Goal: Task Accomplishment & Management: Complete application form

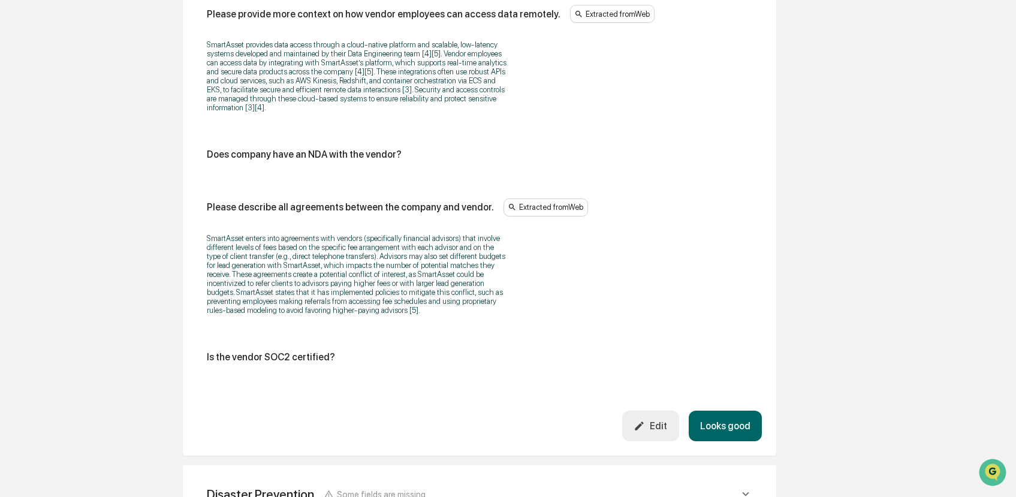
scroll to position [2439, 0]
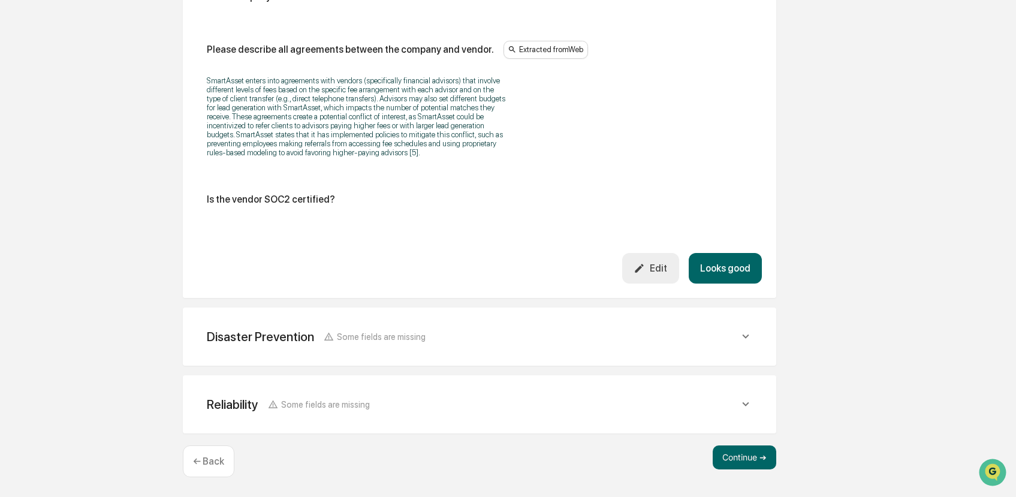
click at [661, 266] on div "Edit" at bounding box center [651, 268] width 34 height 11
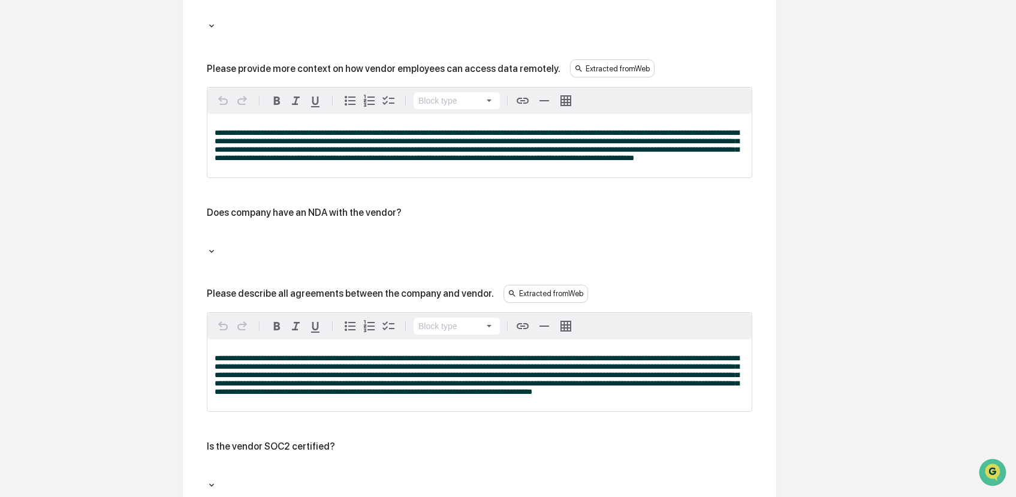
scroll to position [2750, 0]
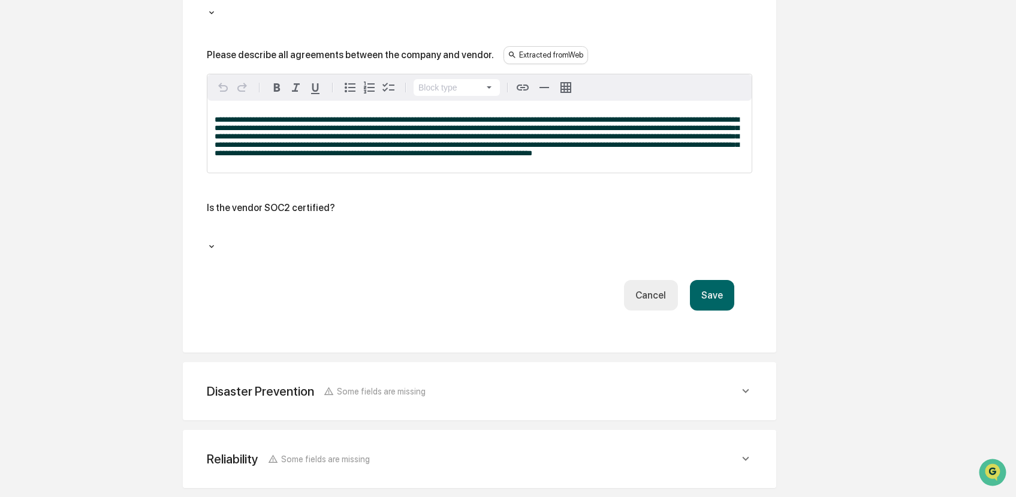
click at [339, 225] on div at bounding box center [480, 232] width 534 height 14
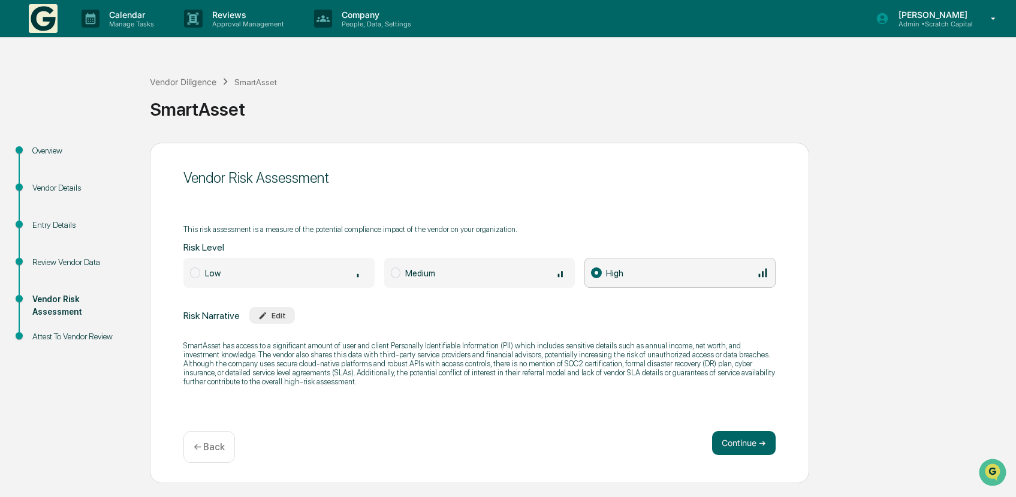
click at [281, 312] on div "Edit" at bounding box center [272, 315] width 28 height 9
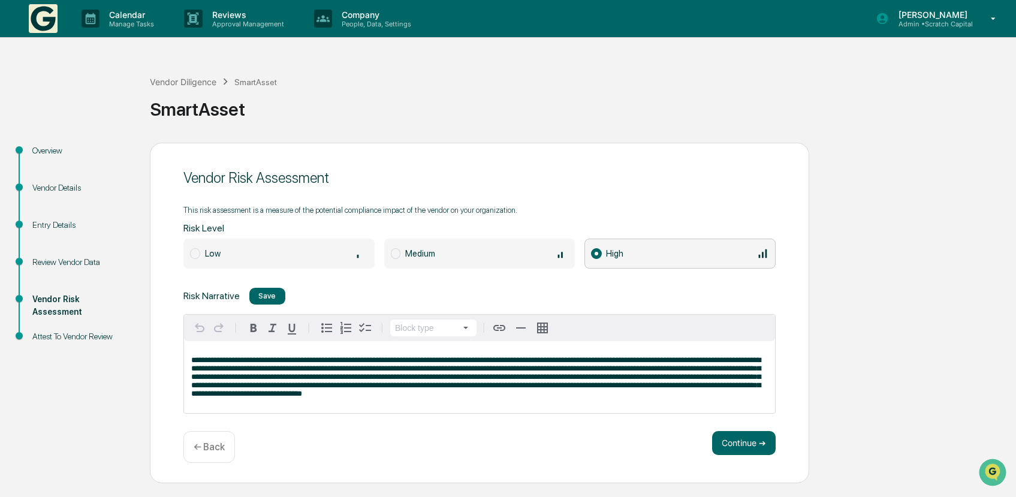
click at [728, 394] on p "**********" at bounding box center [479, 377] width 577 height 42
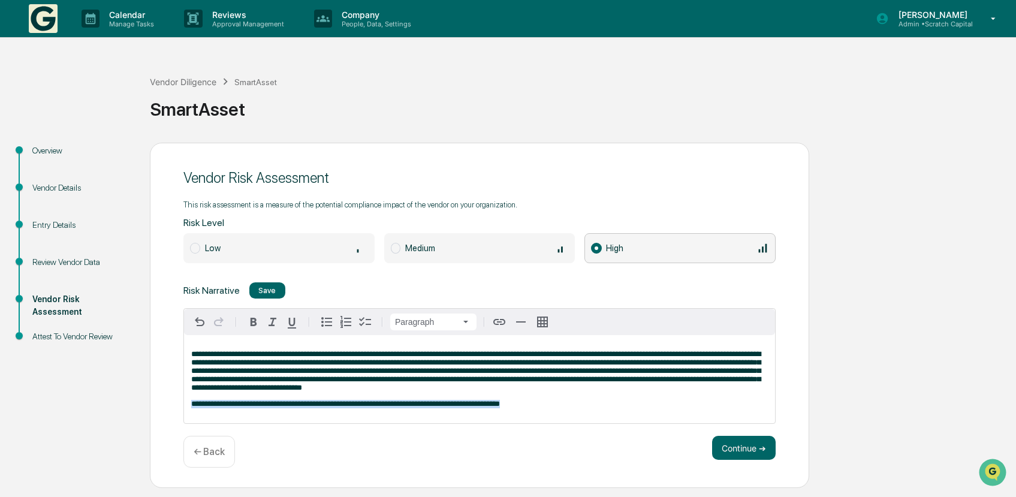
drag, startPoint x: 572, startPoint y: 406, endPoint x: 191, endPoint y: 402, distance: 381.9
click at [191, 402] on div "**********" at bounding box center [479, 379] width 591 height 88
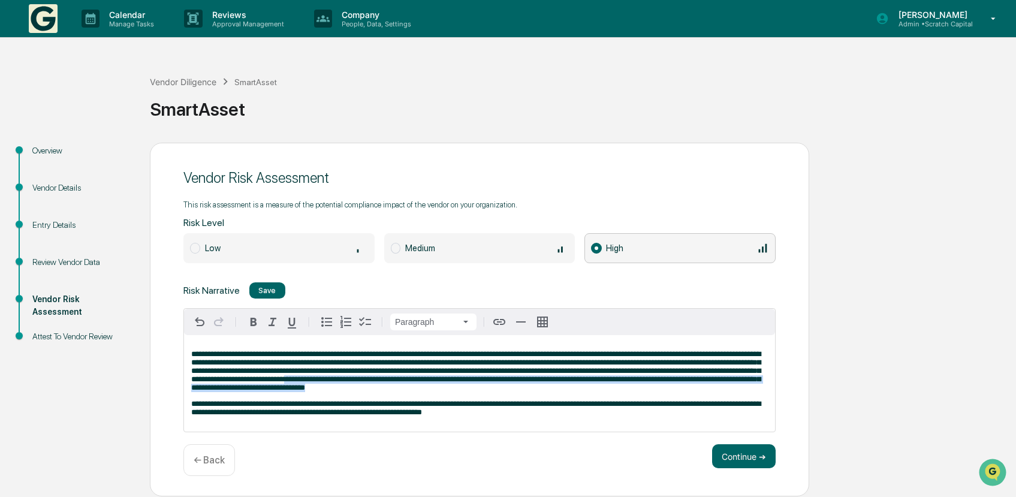
drag, startPoint x: 707, startPoint y: 397, endPoint x: 612, endPoint y: 381, distance: 96.7
click at [612, 381] on div "**********" at bounding box center [479, 383] width 591 height 97
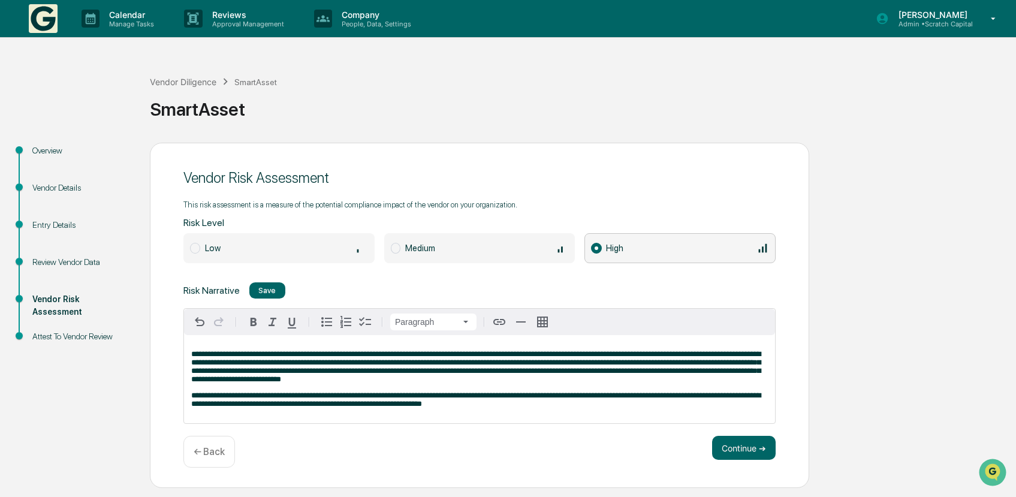
click at [324, 242] on div "Low" at bounding box center [286, 248] width 163 height 13
click at [728, 447] on button "Continue ➔" at bounding box center [744, 448] width 64 height 24
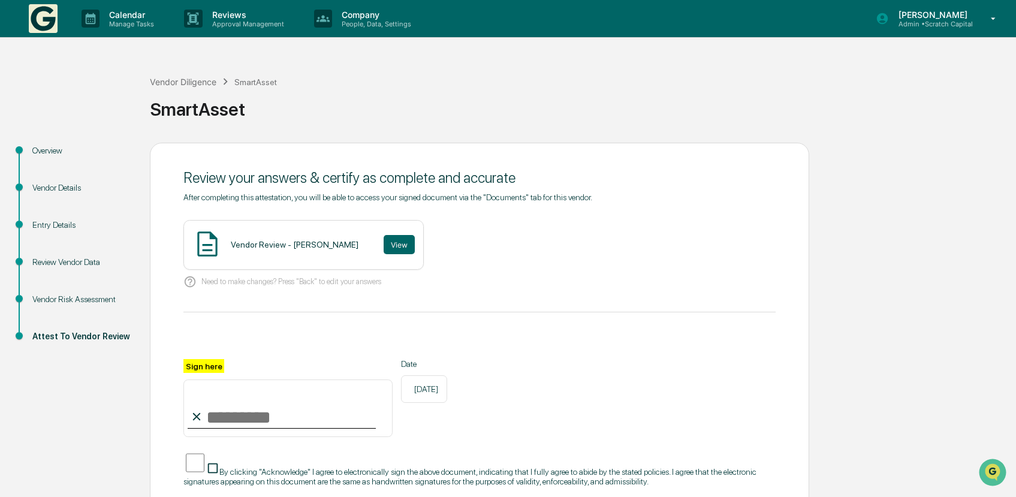
click at [293, 418] on input "Sign here" at bounding box center [287, 408] width 209 height 58
type input "**********"
click at [399, 254] on button "View" at bounding box center [399, 244] width 31 height 19
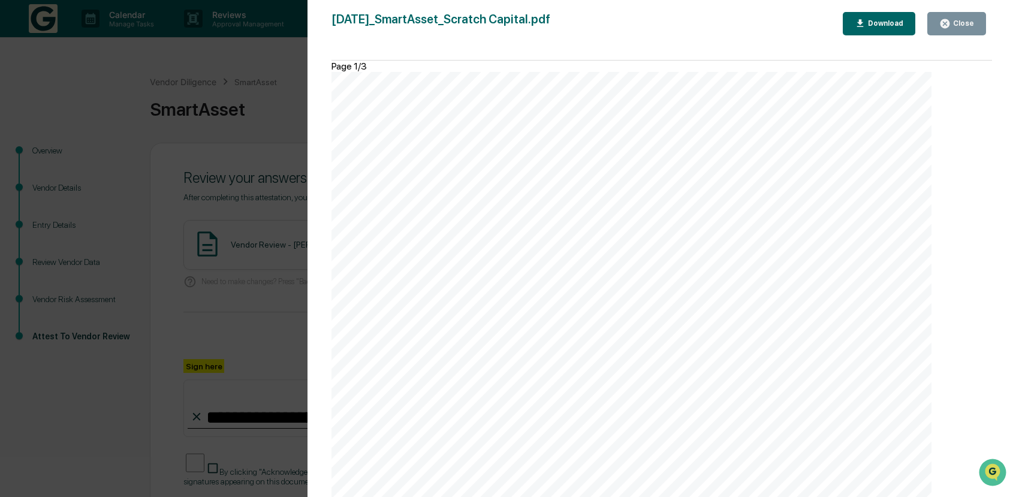
click at [966, 26] on div "Close" at bounding box center [962, 23] width 23 height 8
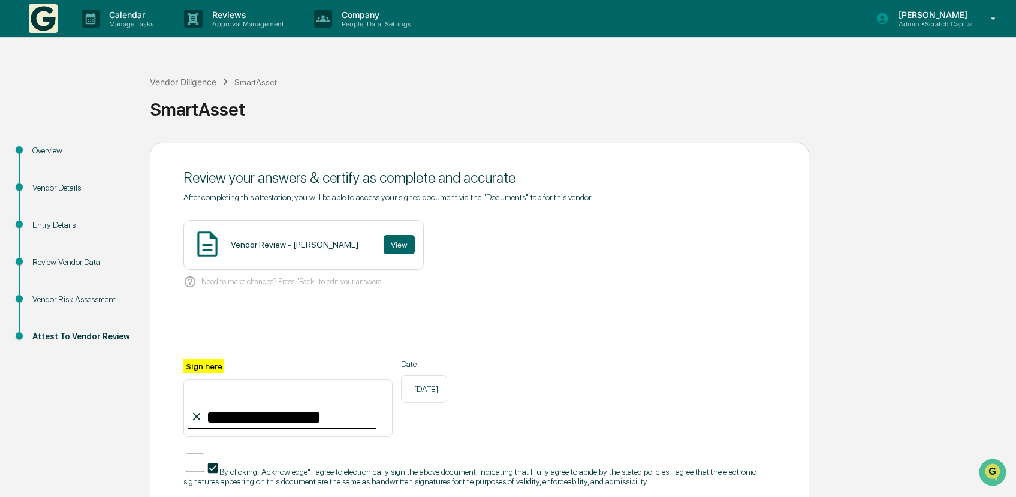
scroll to position [73, 0]
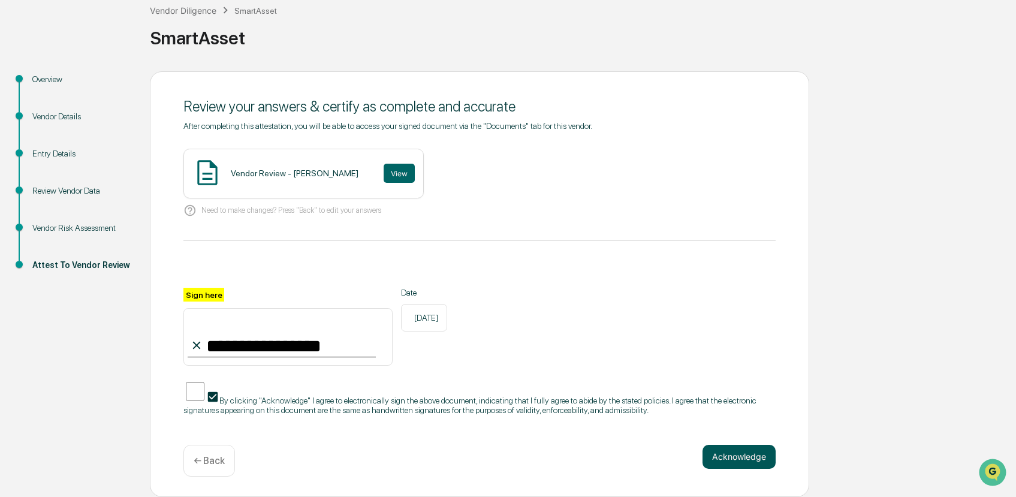
click at [724, 461] on button "Acknowledge" at bounding box center [739, 457] width 73 height 24
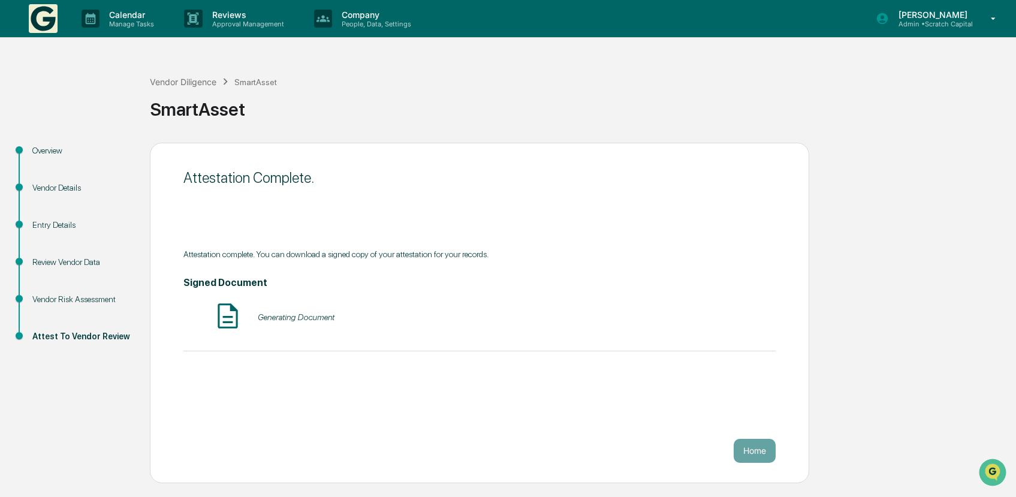
scroll to position [0, 0]
click at [188, 88] on div "Vendor Diligence SmartAsset" at bounding box center [213, 81] width 127 height 13
click at [204, 86] on div "Vendor Diligence" at bounding box center [183, 82] width 67 height 10
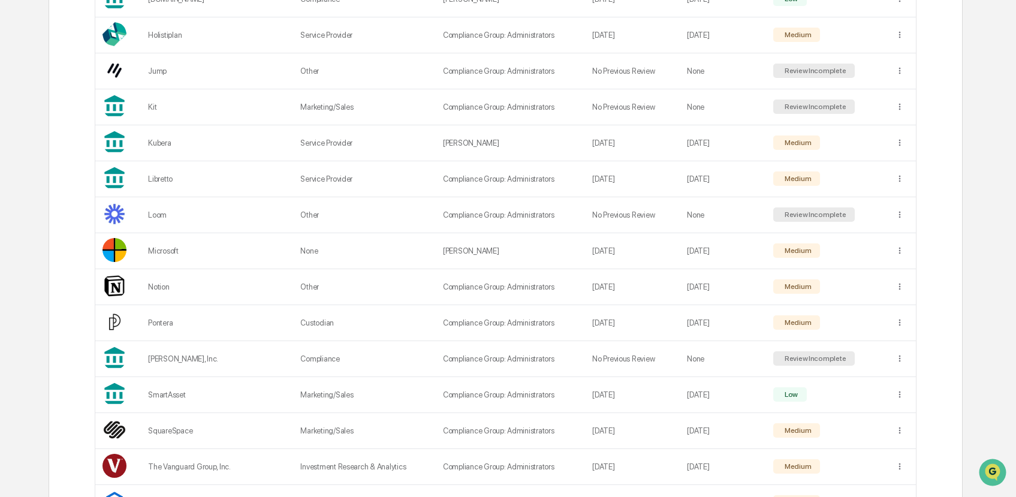
scroll to position [677, 0]
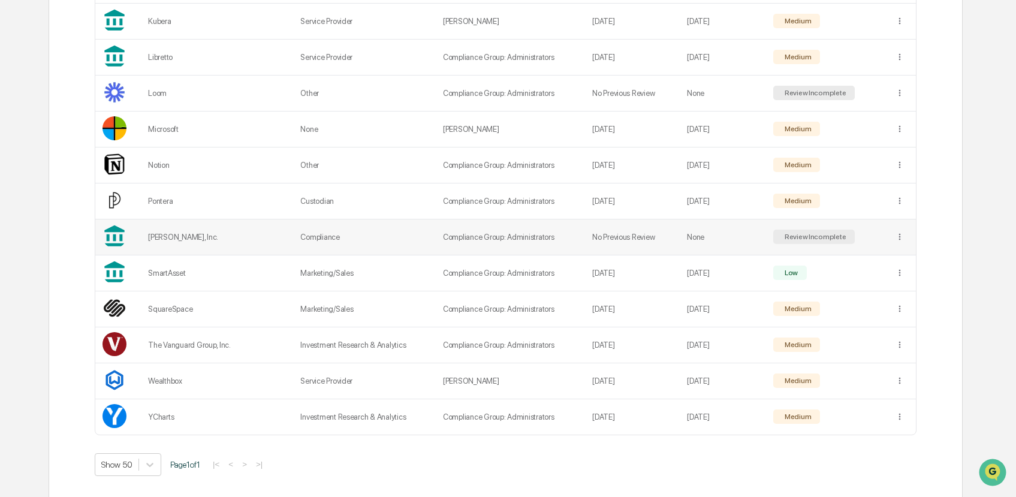
click at [332, 237] on td "Compliance" at bounding box center [364, 237] width 143 height 36
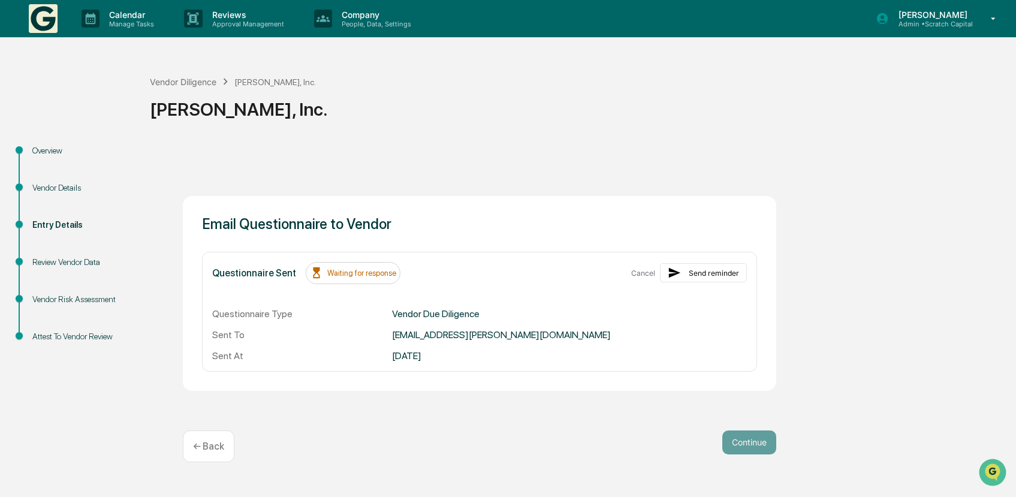
click at [77, 262] on div "Review Vendor Data" at bounding box center [81, 262] width 98 height 13
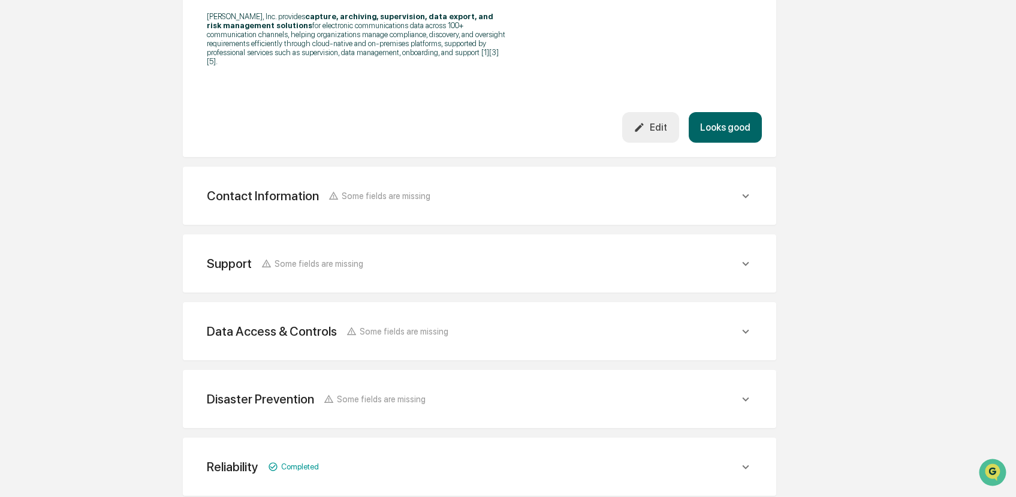
scroll to position [423, 0]
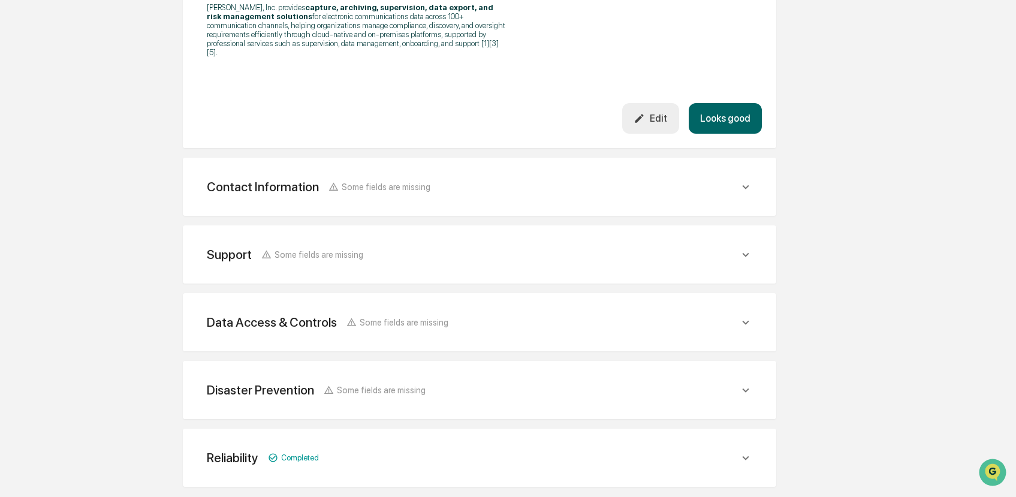
click at [499, 179] on div "Contact Information Some fields are missing" at bounding box center [473, 186] width 532 height 15
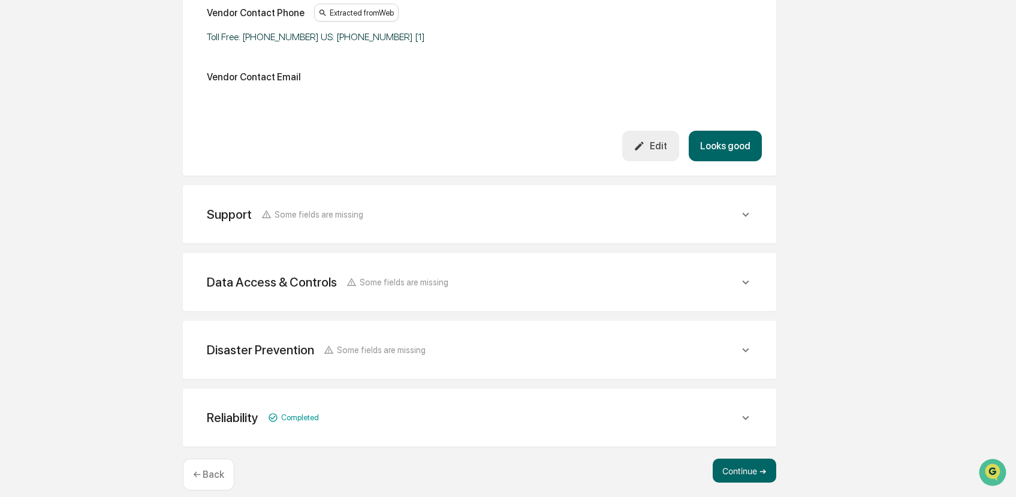
click at [477, 207] on div "Support Some fields are missing" at bounding box center [473, 214] width 532 height 15
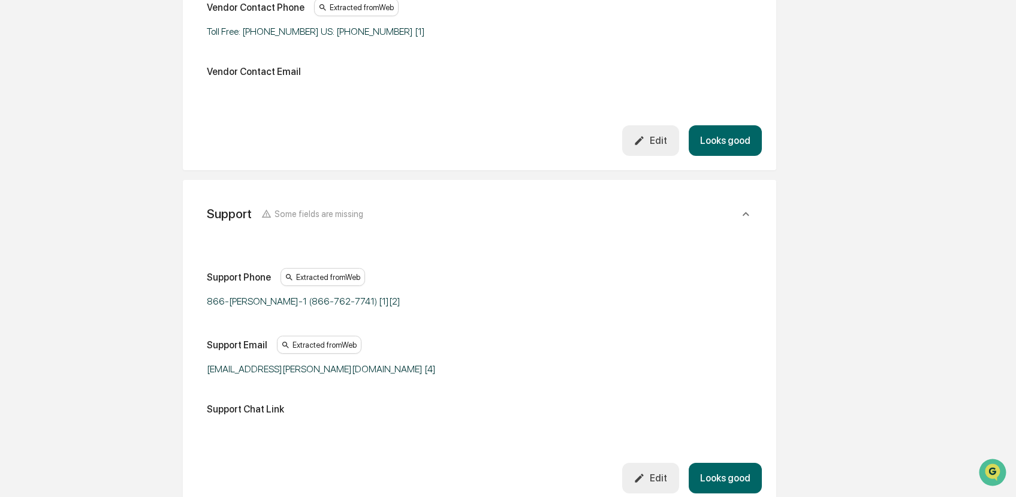
scroll to position [1033, 0]
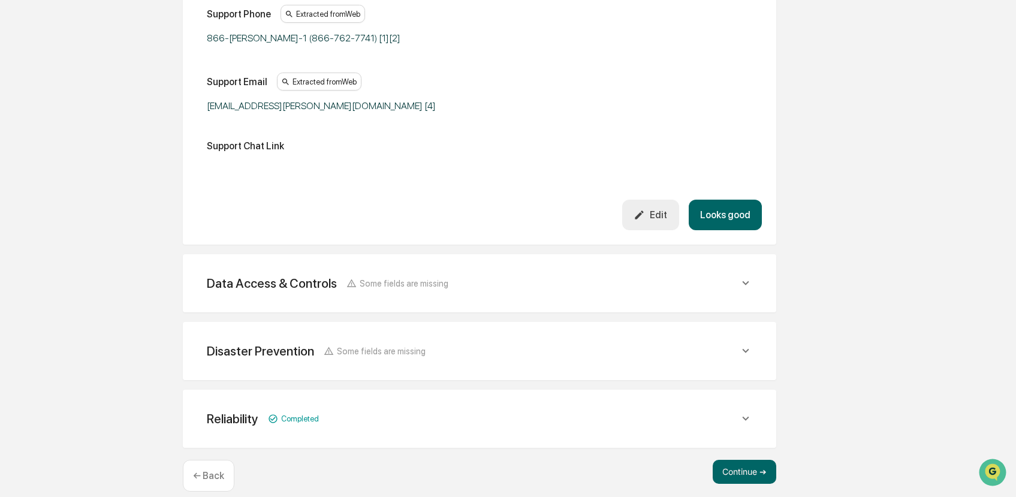
click at [447, 278] on div "Data Access & Controls Some fields are missing" at bounding box center [479, 283] width 565 height 29
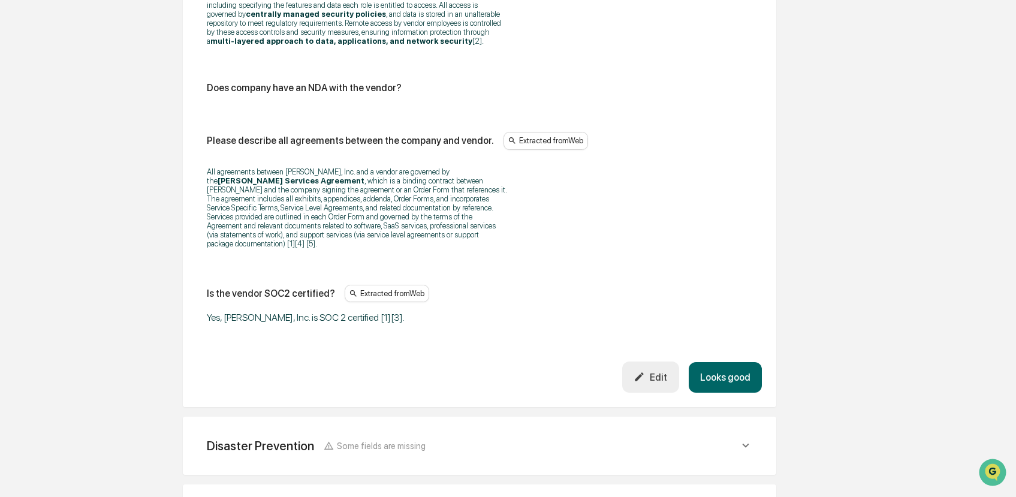
scroll to position [2474, 0]
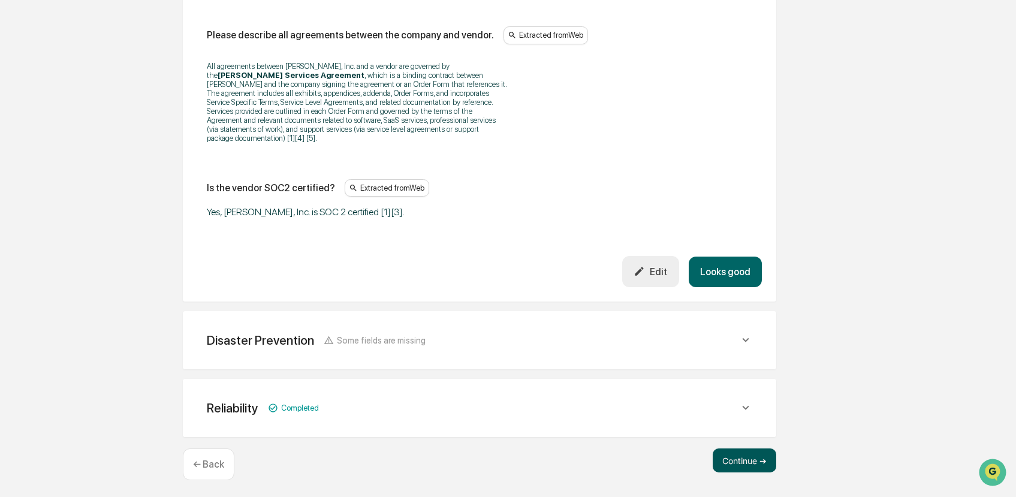
click at [736, 454] on button "Continue ➔" at bounding box center [745, 460] width 64 height 24
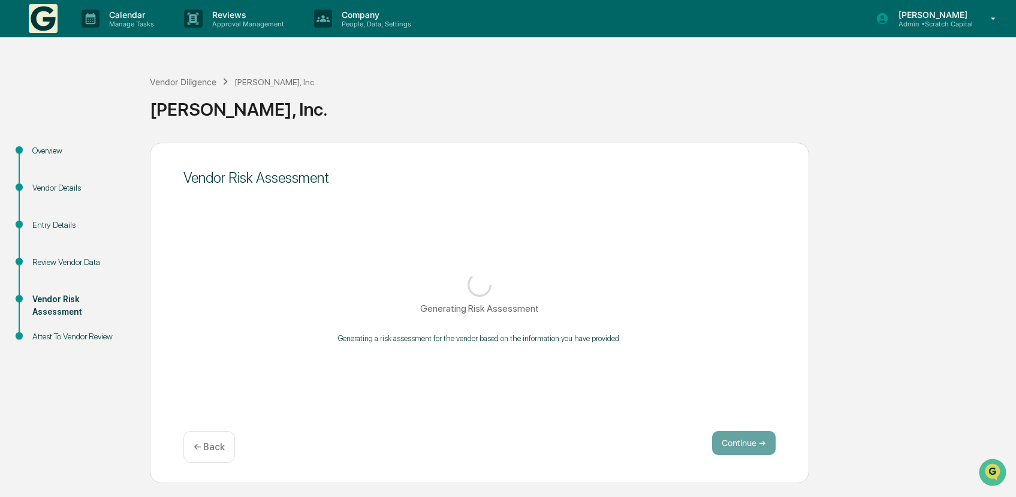
scroll to position [0, 0]
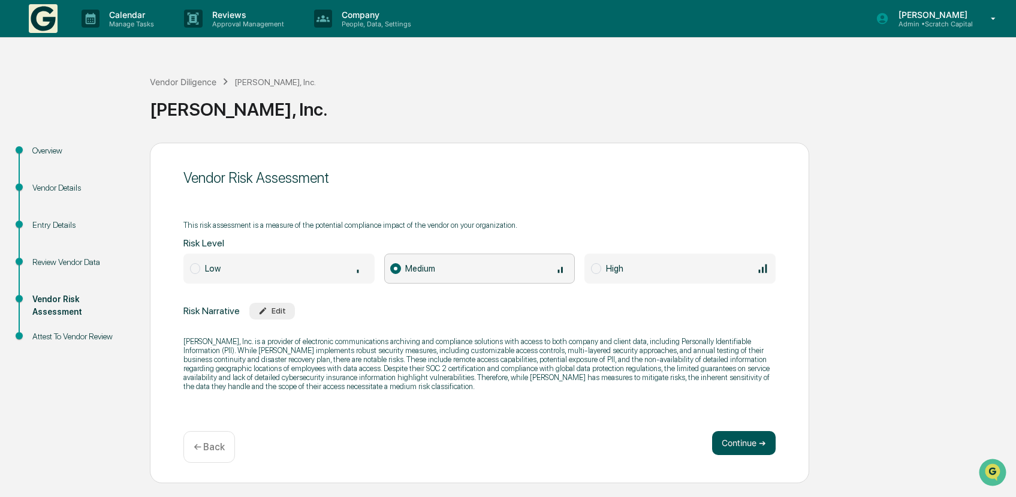
click at [736, 453] on button "Continue ➔" at bounding box center [744, 443] width 64 height 24
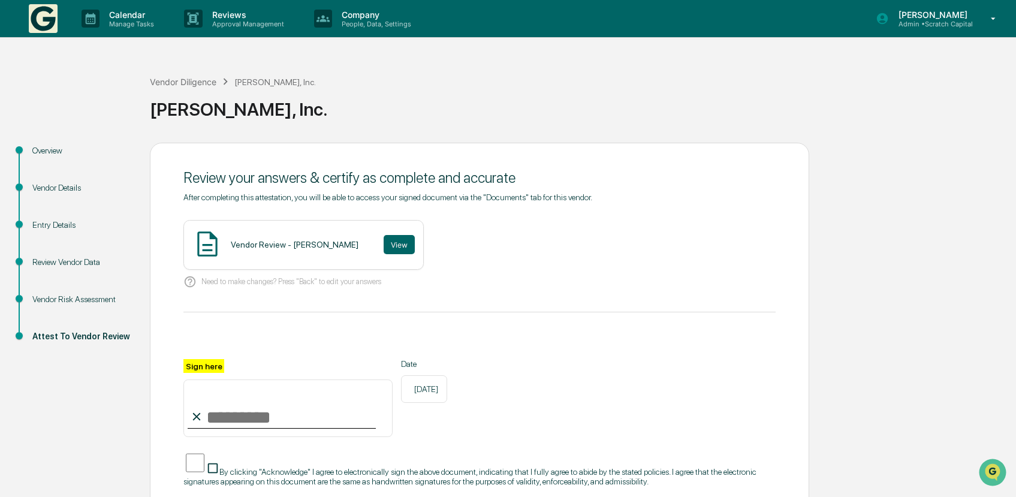
click at [400, 256] on div "Vendor Review - [PERSON_NAME] View" at bounding box center [303, 245] width 240 height 50
click at [402, 243] on button "View" at bounding box center [399, 244] width 31 height 19
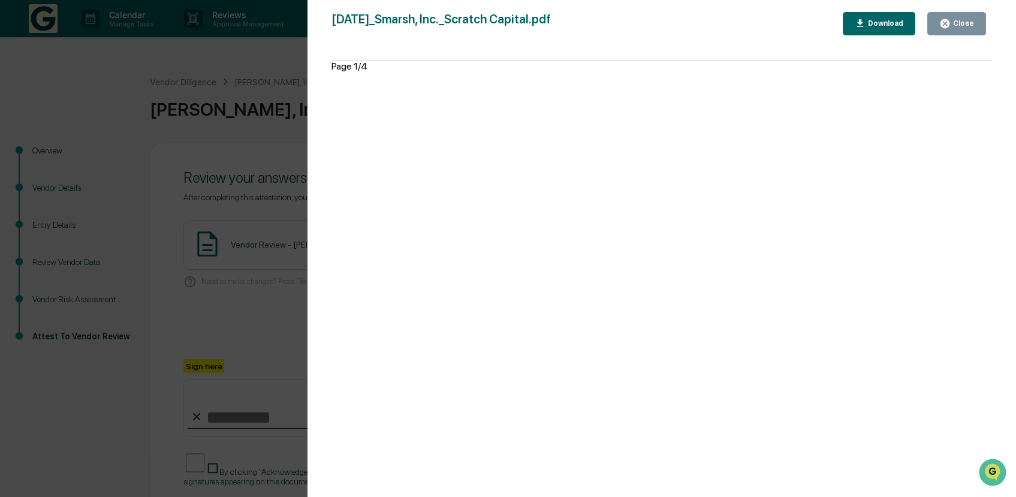
click at [951, 23] on div "Close" at bounding box center [962, 23] width 23 height 8
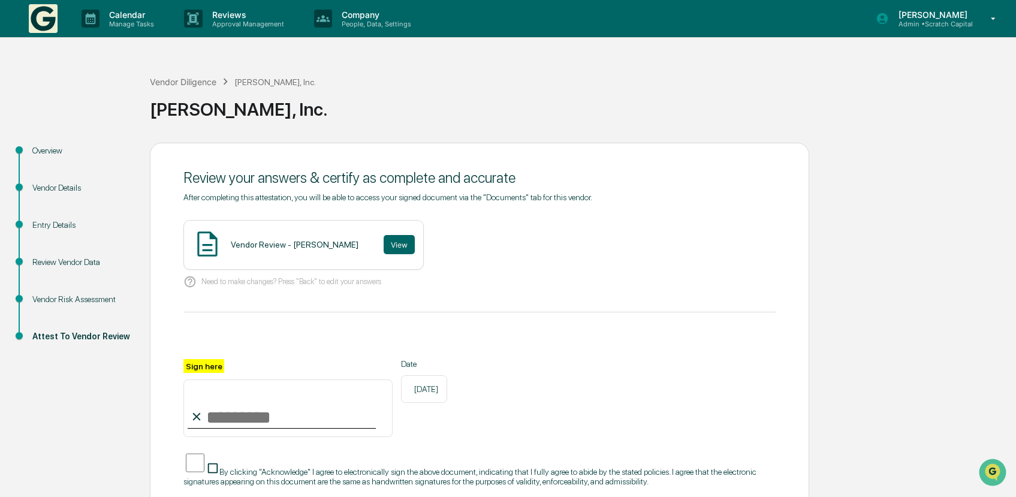
click at [312, 412] on input "Sign here" at bounding box center [287, 408] width 209 height 58
type input "**********"
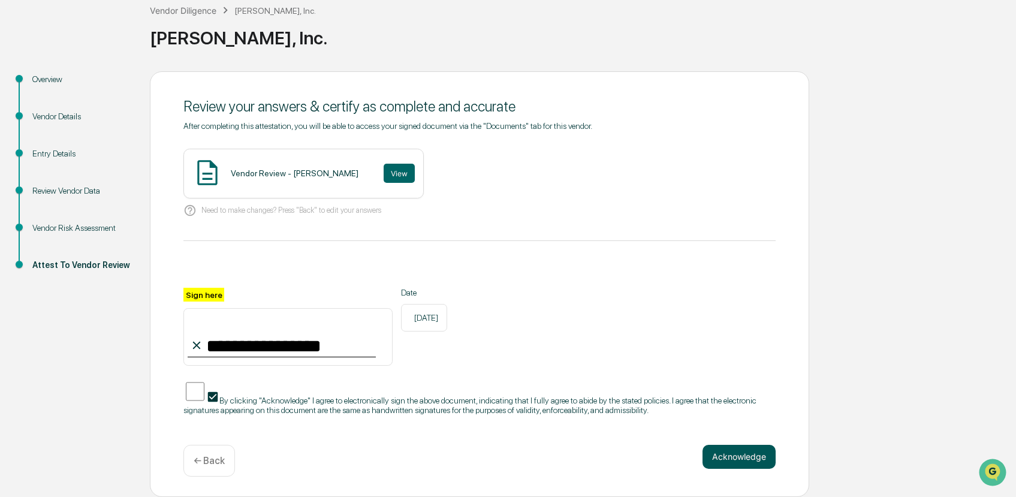
click at [724, 456] on button "Acknowledge" at bounding box center [739, 457] width 73 height 24
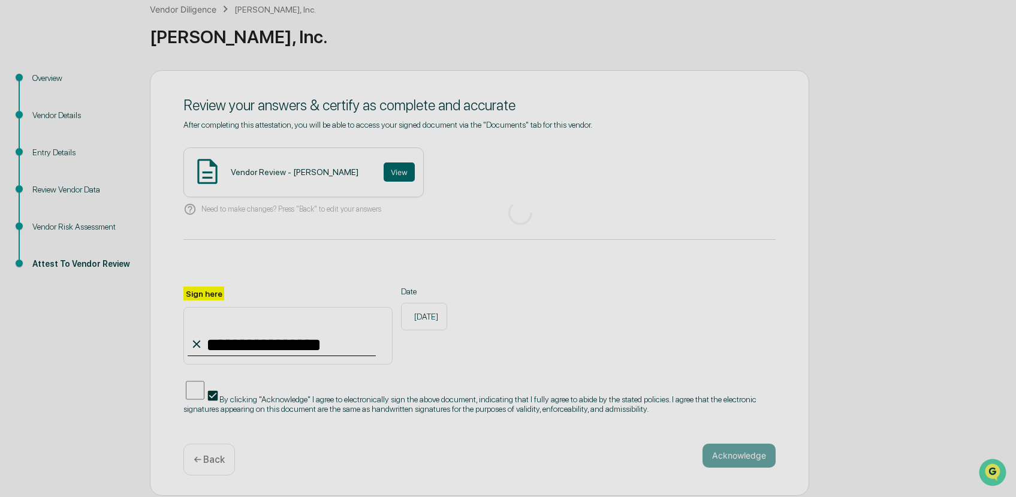
scroll to position [0, 0]
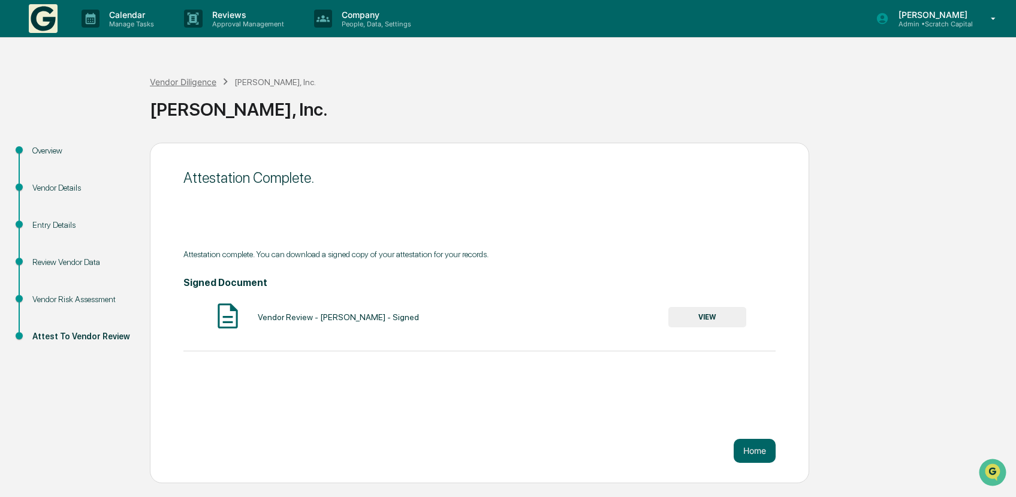
click at [190, 85] on div "Vendor Diligence" at bounding box center [183, 82] width 67 height 10
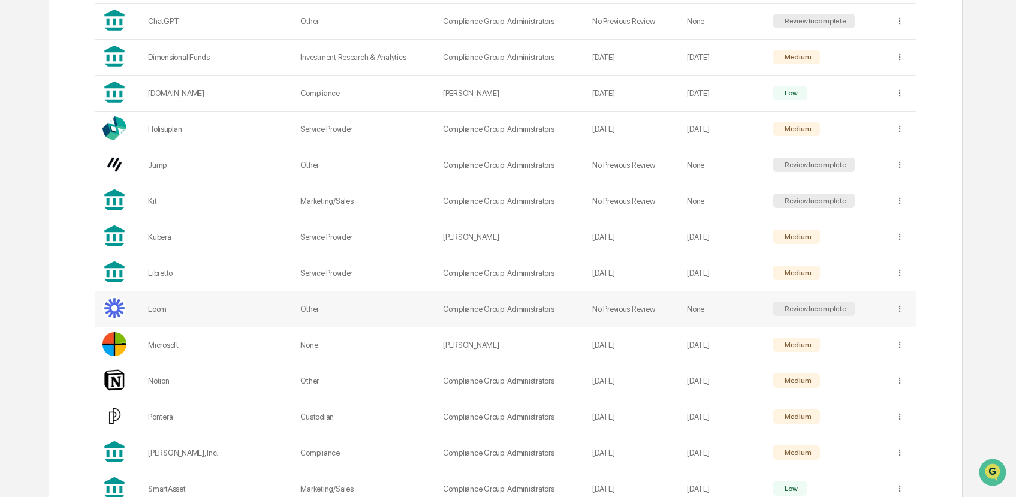
scroll to position [441, 0]
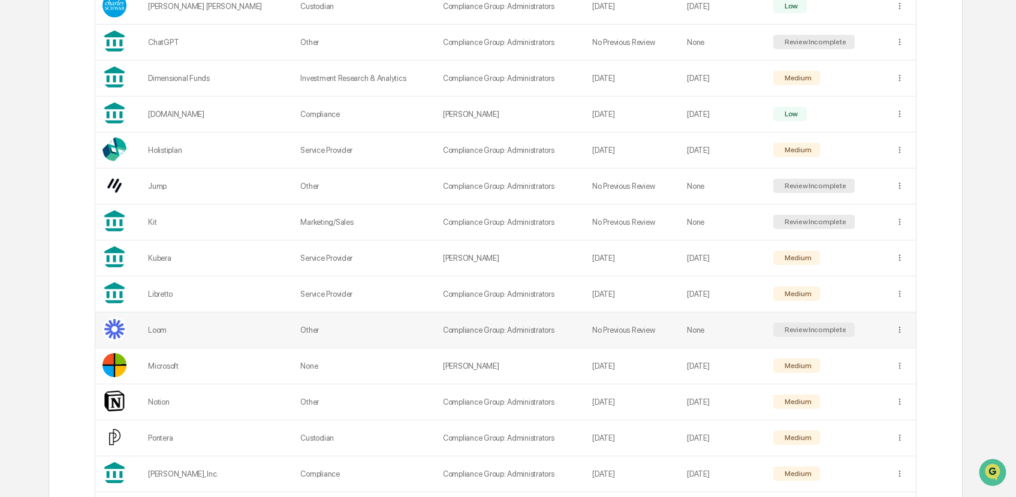
click at [320, 331] on td "Other" at bounding box center [364, 330] width 143 height 36
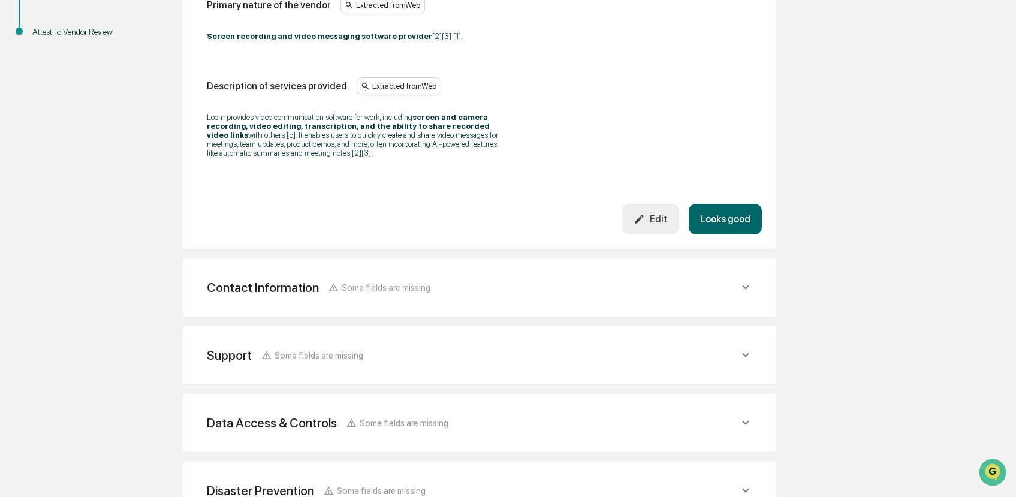
scroll to position [354, 0]
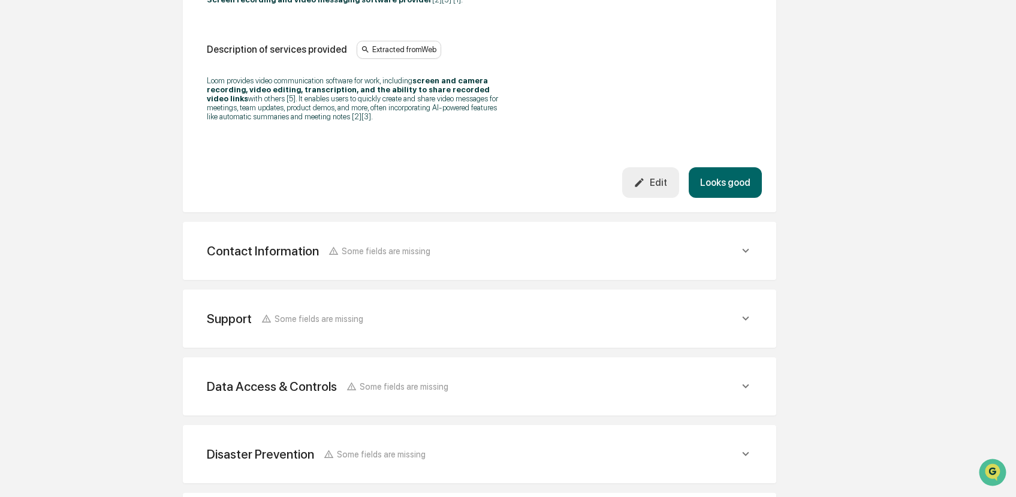
click at [390, 256] on span "Some fields are missing" at bounding box center [386, 251] width 89 height 10
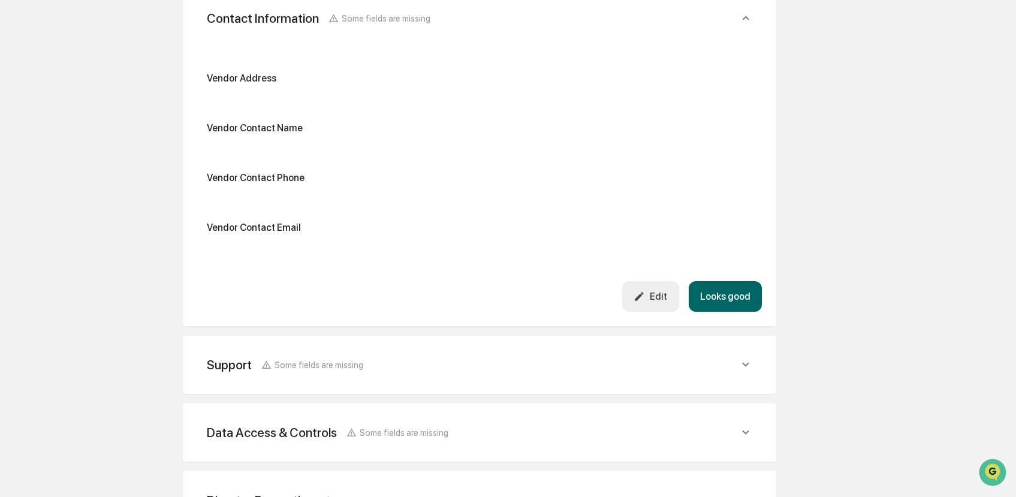
scroll to position [575, 0]
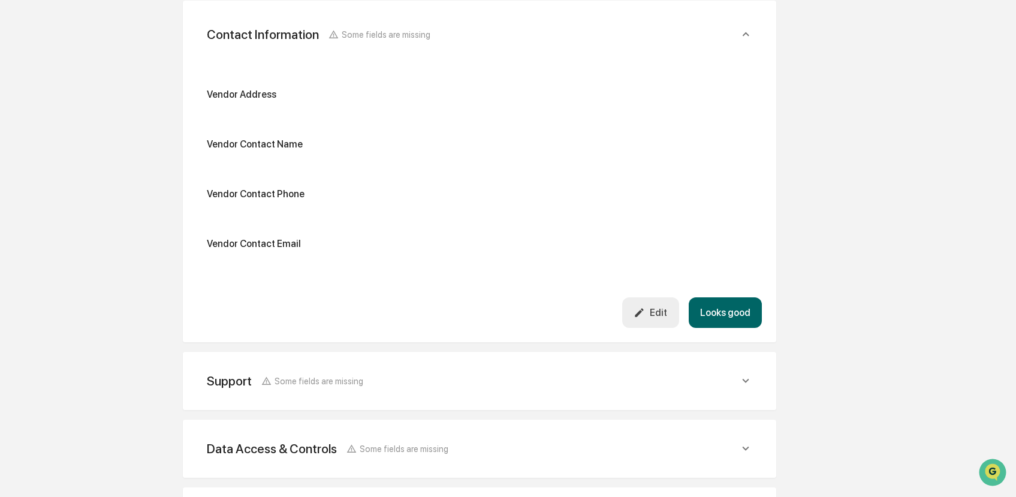
click at [662, 318] on div "Edit" at bounding box center [651, 312] width 34 height 11
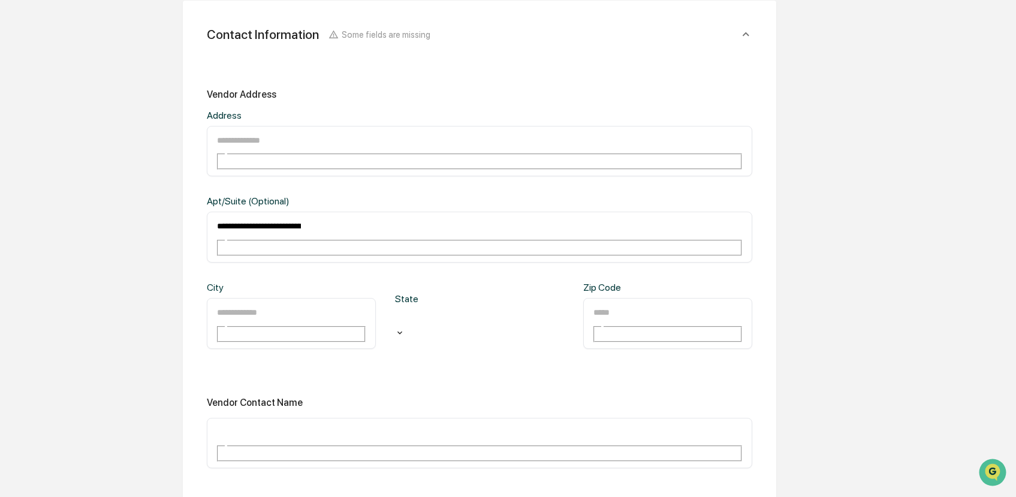
click at [307, 136] on div "​" at bounding box center [479, 151] width 545 height 51
click at [295, 153] on div "​" at bounding box center [479, 151] width 545 height 51
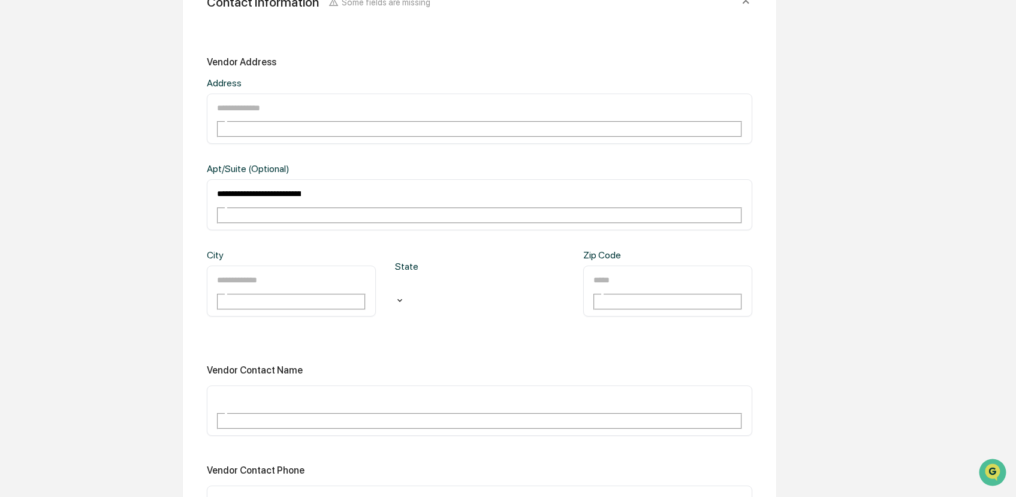
scroll to position [608, 0]
click at [302, 391] on input "text" at bounding box center [259, 399] width 86 height 16
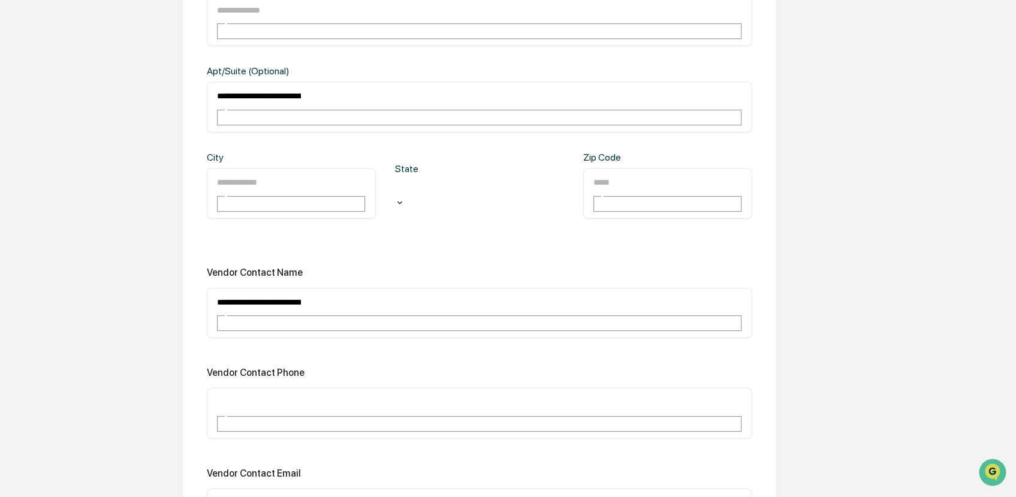
scroll to position [709, 0]
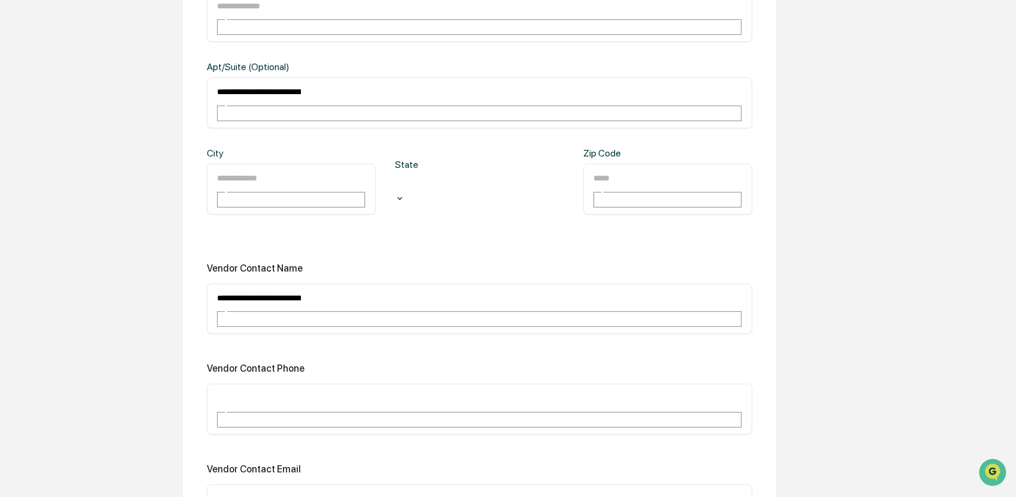
type input "**********"
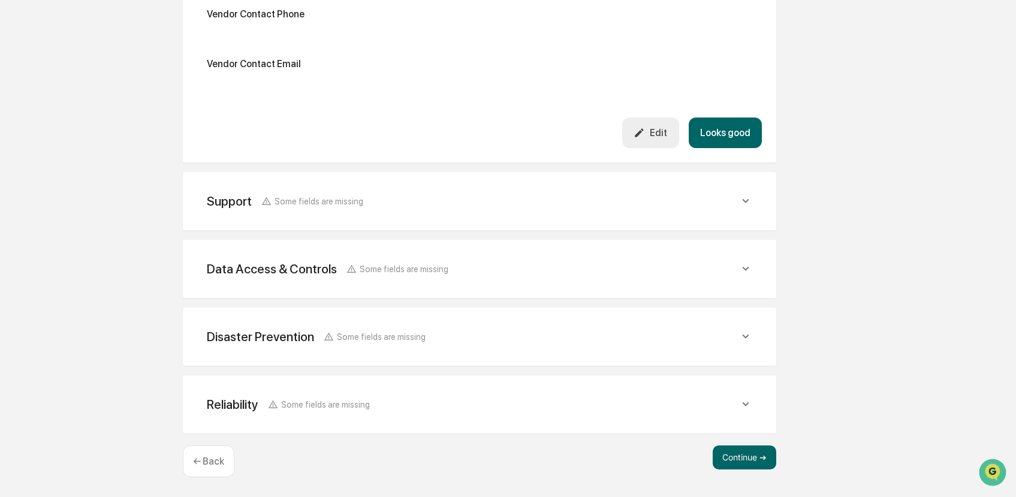
scroll to position [771, 0]
click at [727, 192] on div "Support Some fields are missing" at bounding box center [479, 200] width 565 height 29
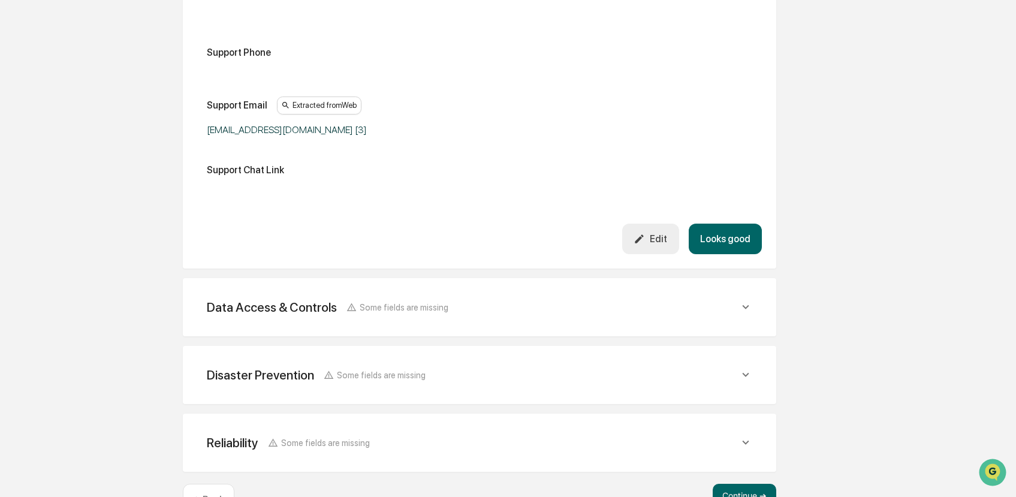
scroll to position [1023, 0]
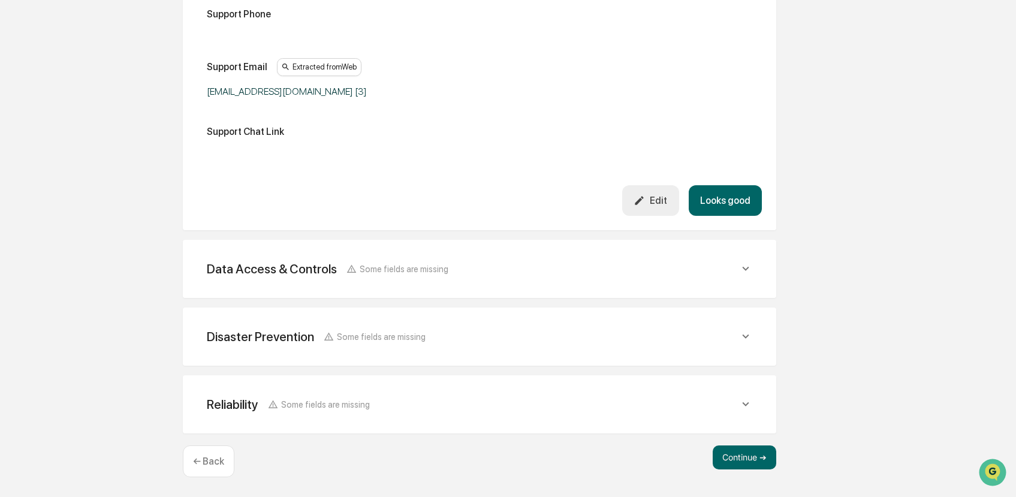
click at [712, 279] on div "Data Access & Controls Some fields are missing" at bounding box center [479, 268] width 565 height 29
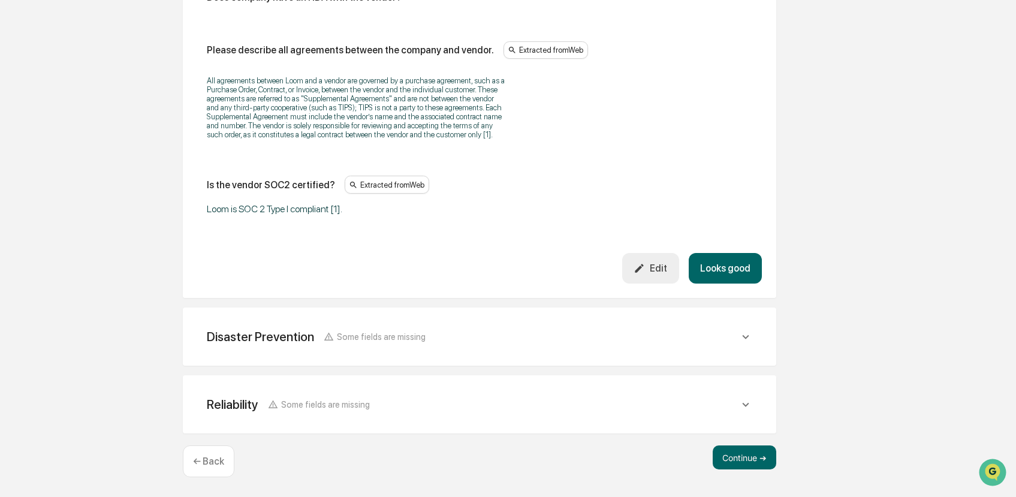
scroll to position [2555, 0]
click at [727, 337] on div "Disaster Prevention Some fields are missing" at bounding box center [473, 336] width 532 height 15
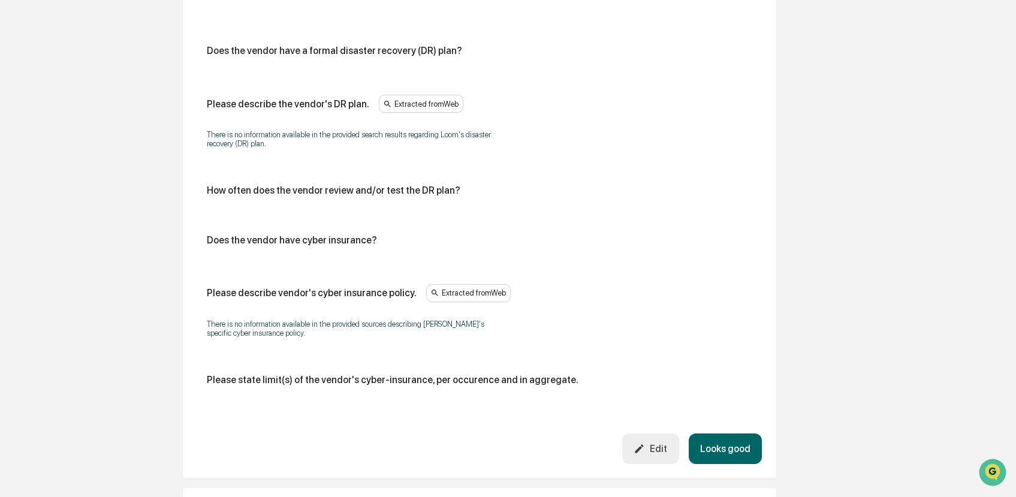
scroll to position [3018, 0]
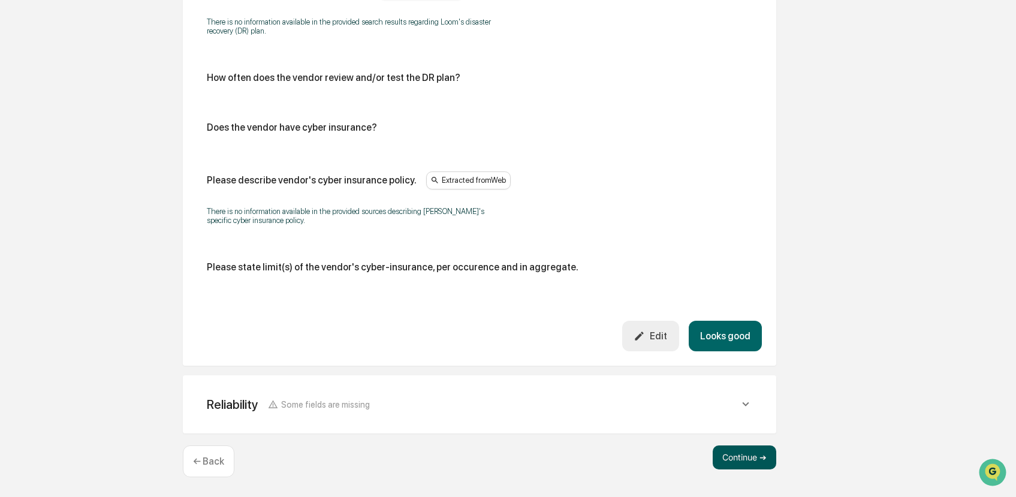
click at [742, 460] on button "Continue ➔" at bounding box center [745, 457] width 64 height 24
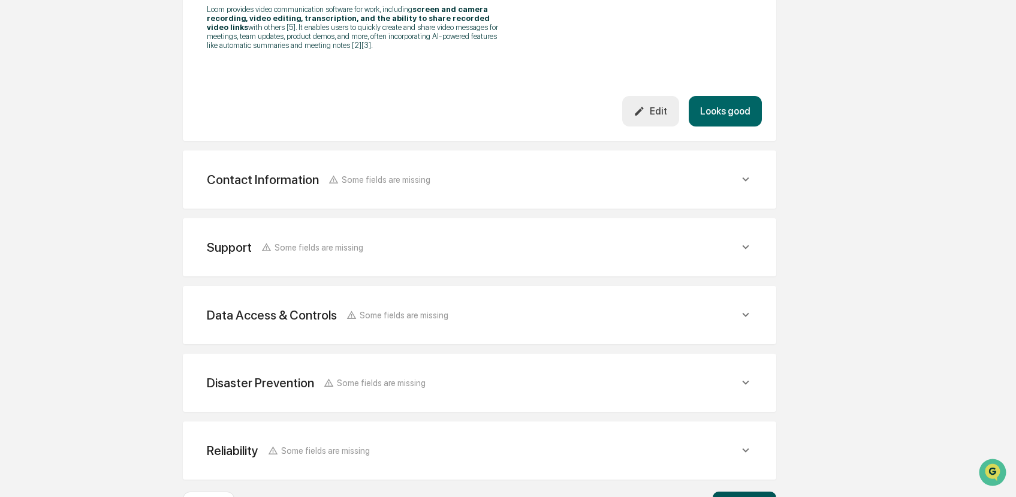
scroll to position [476, 0]
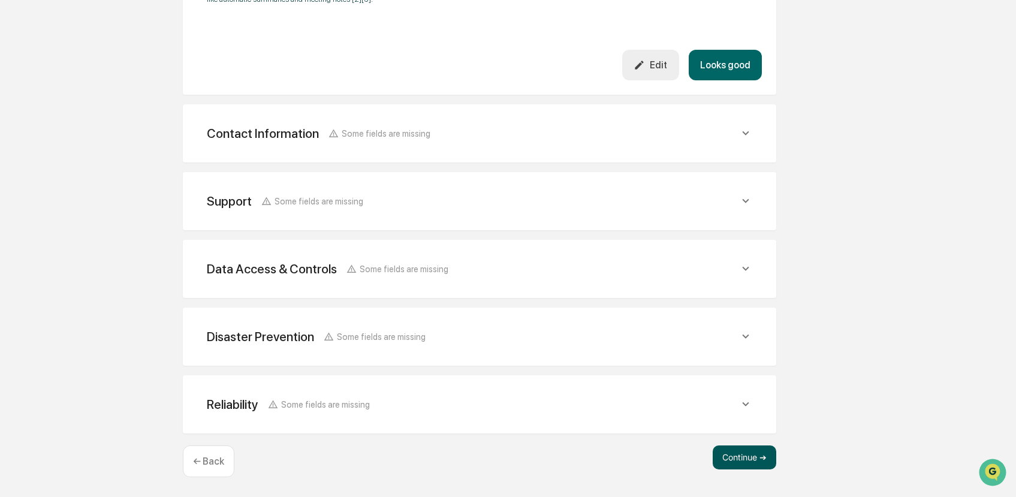
click at [742, 454] on button "Continue ➔" at bounding box center [745, 457] width 64 height 24
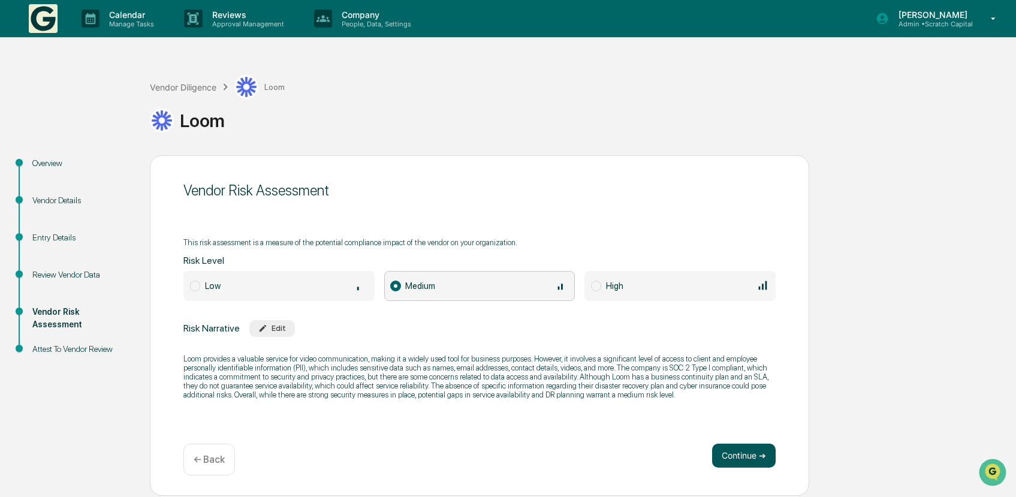
click at [767, 456] on button "Continue ➔" at bounding box center [744, 456] width 64 height 24
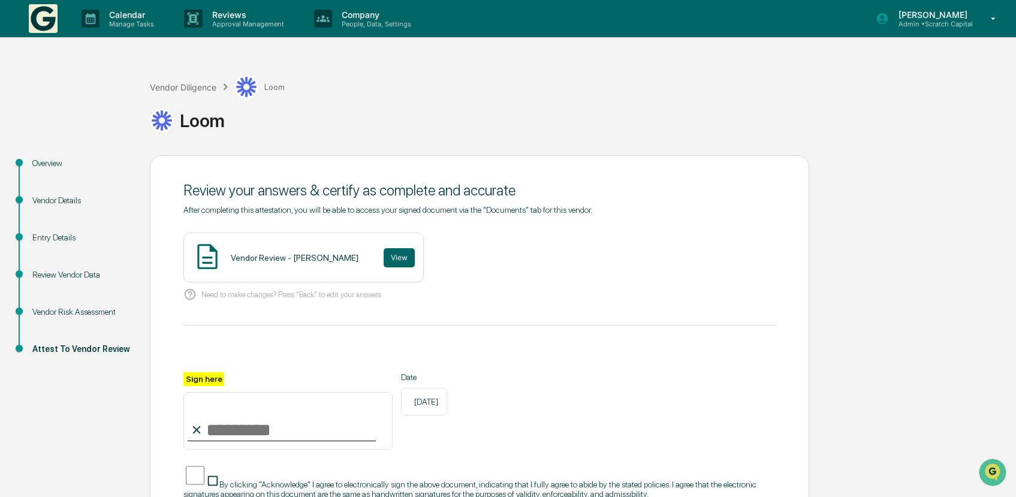
click at [254, 426] on input "Sign here" at bounding box center [287, 421] width 209 height 58
type input "**********"
click at [391, 249] on button "View" at bounding box center [399, 257] width 31 height 19
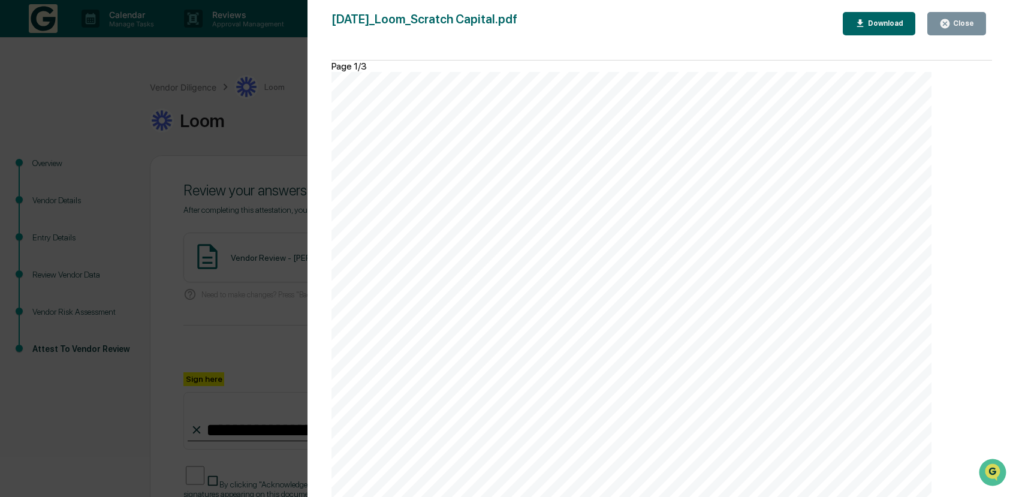
click at [947, 32] on button "Close" at bounding box center [956, 23] width 59 height 23
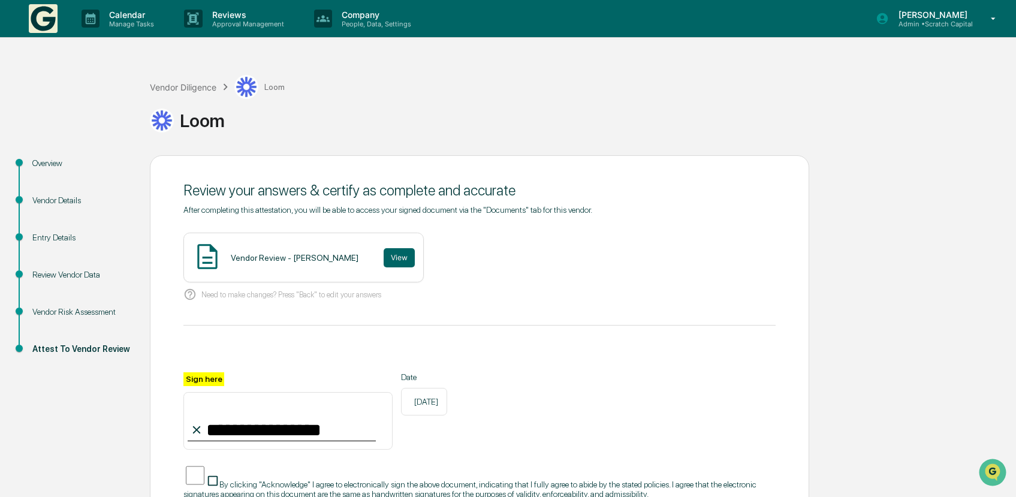
scroll to position [85, 0]
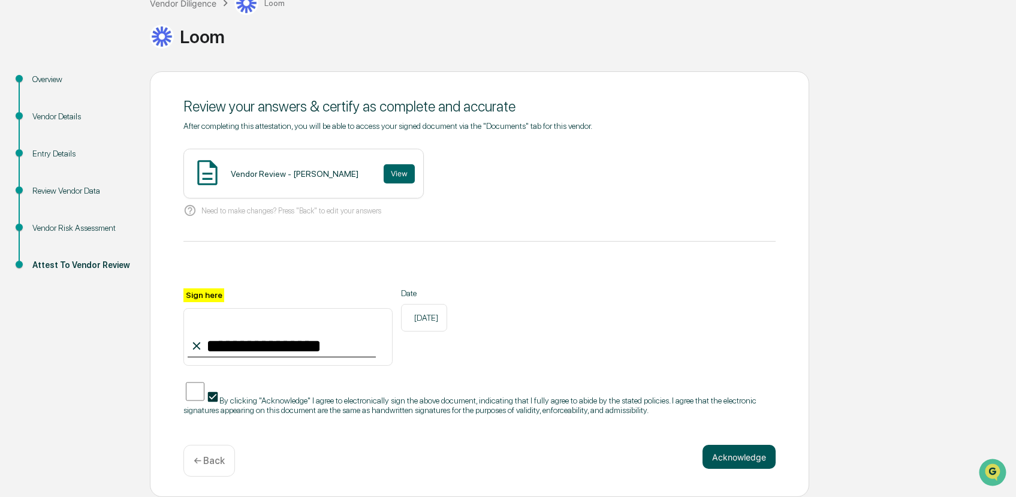
click at [760, 451] on button "Acknowledge" at bounding box center [739, 457] width 73 height 24
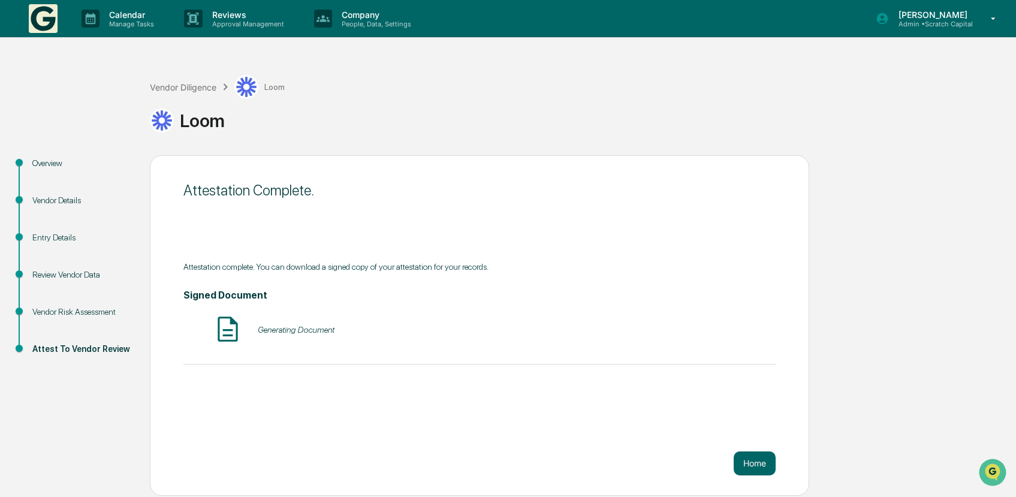
scroll to position [0, 0]
click at [182, 81] on div "Vendor Diligence Loom" at bounding box center [217, 87] width 135 height 24
click at [195, 87] on div "Vendor Diligence" at bounding box center [183, 87] width 67 height 10
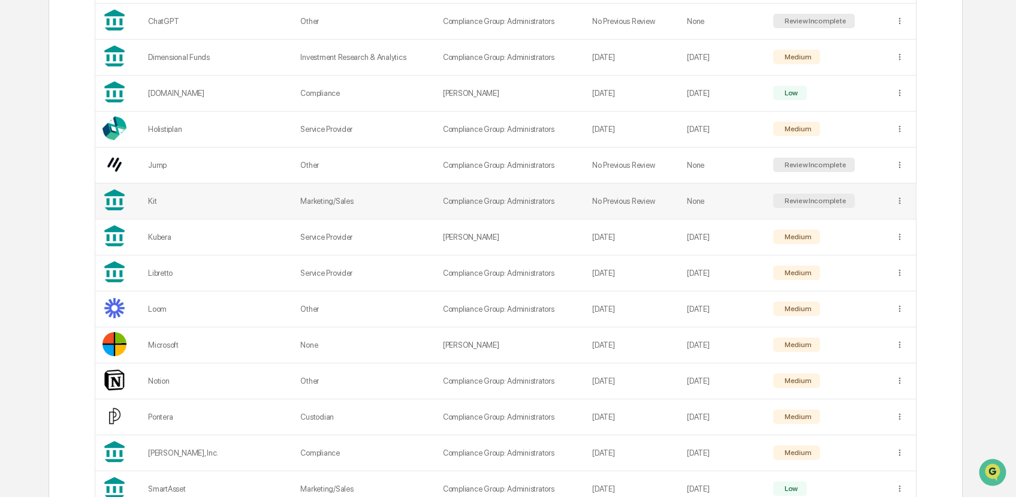
click at [315, 200] on td "Marketing/Sales" at bounding box center [364, 201] width 143 height 36
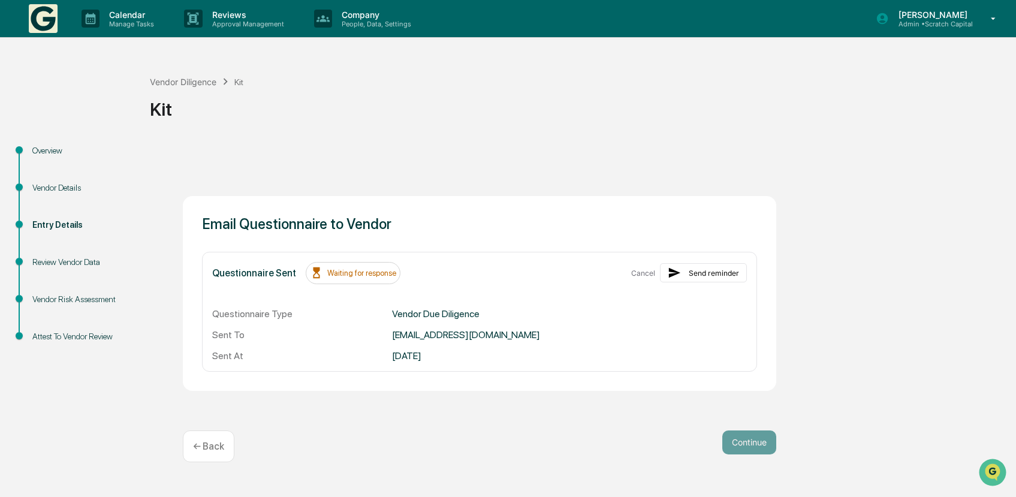
click at [68, 267] on div "Review Vendor Data" at bounding box center [81, 262] width 98 height 13
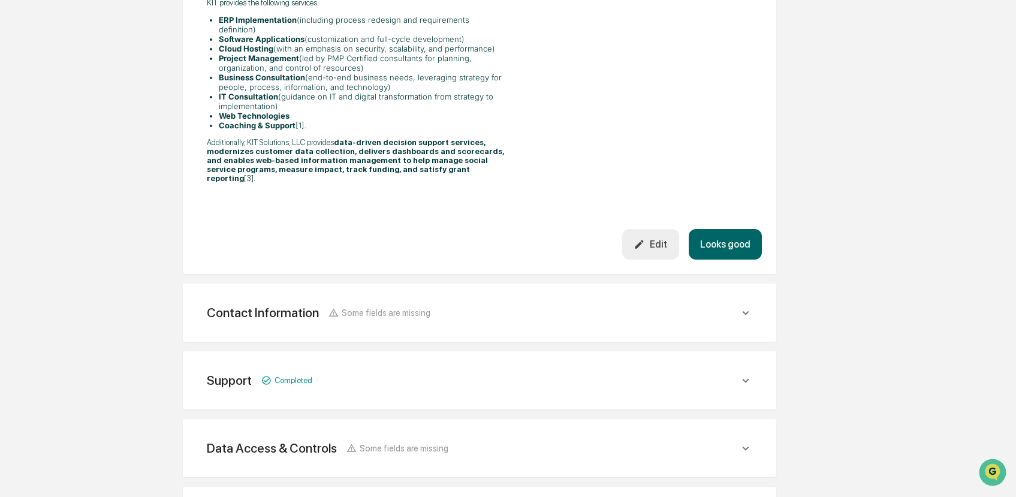
scroll to position [436, 0]
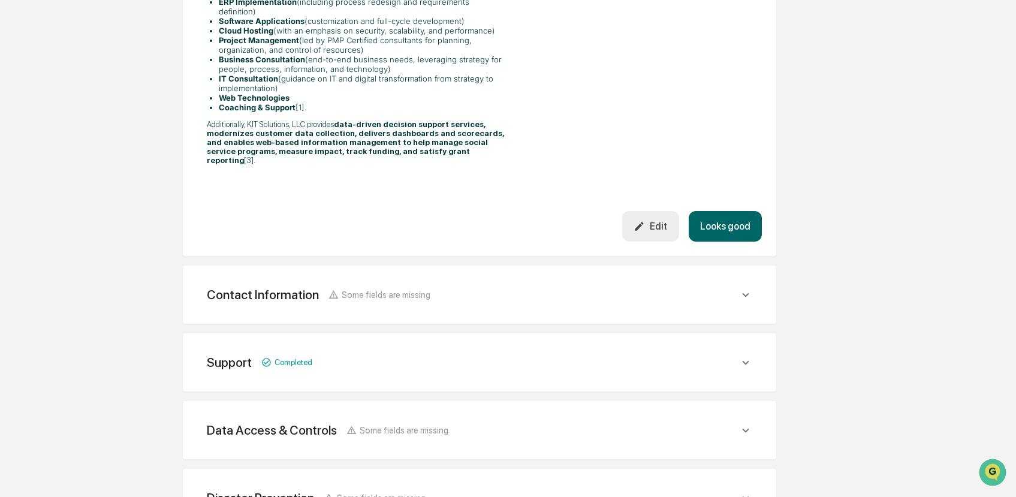
click at [653, 280] on div "Contact Information Some fields are missing" at bounding box center [479, 294] width 565 height 29
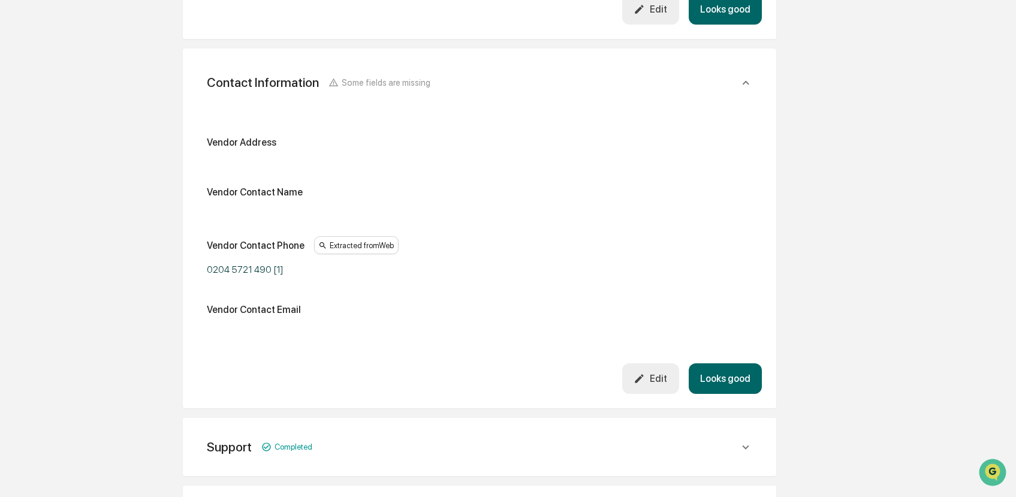
scroll to position [869, 0]
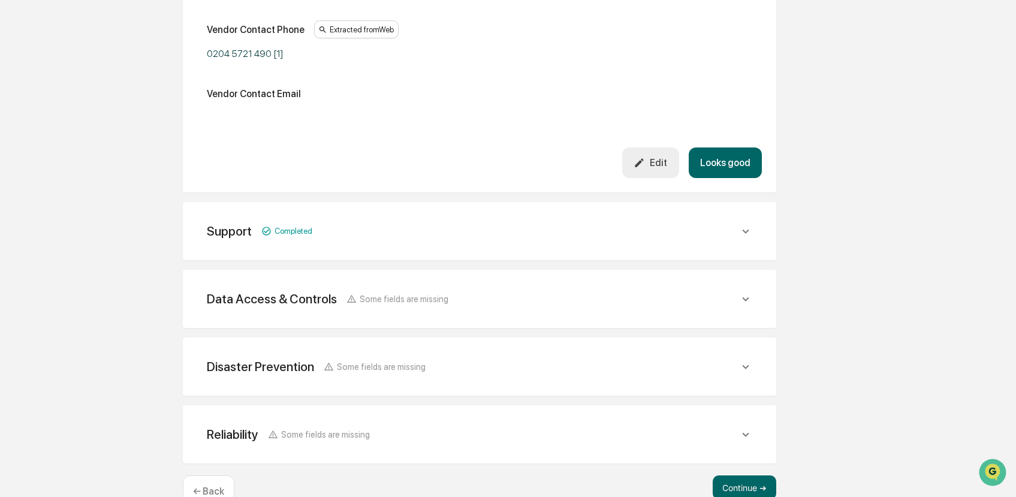
click at [605, 284] on div "Data Access & Controls Some fields are missing" at bounding box center [479, 298] width 565 height 29
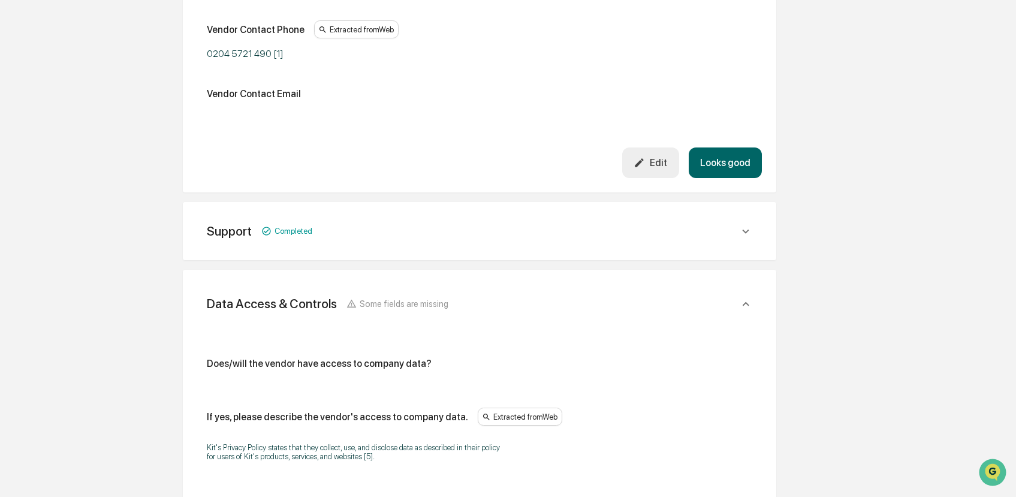
click at [603, 220] on div "Support Completed" at bounding box center [479, 230] width 565 height 29
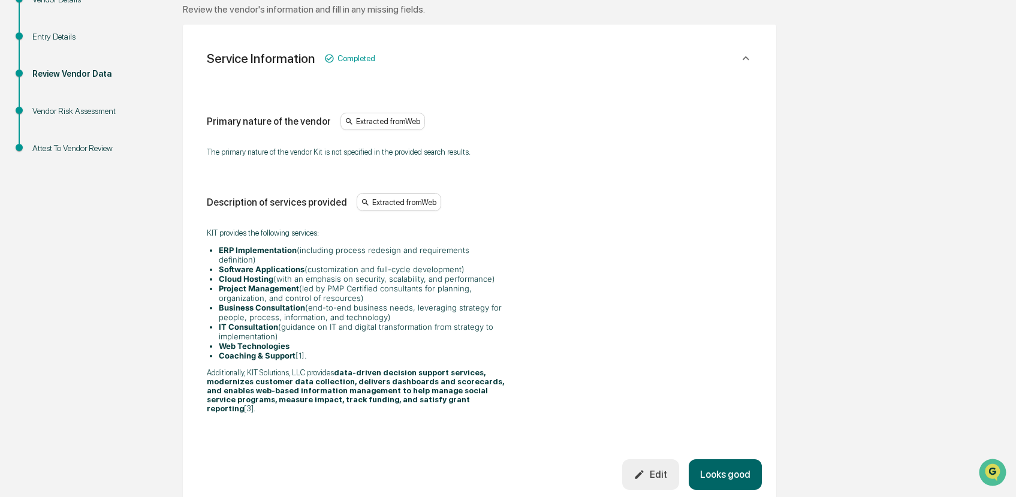
scroll to position [189, 0]
click at [660, 459] on button "Edit" at bounding box center [650, 474] width 57 height 31
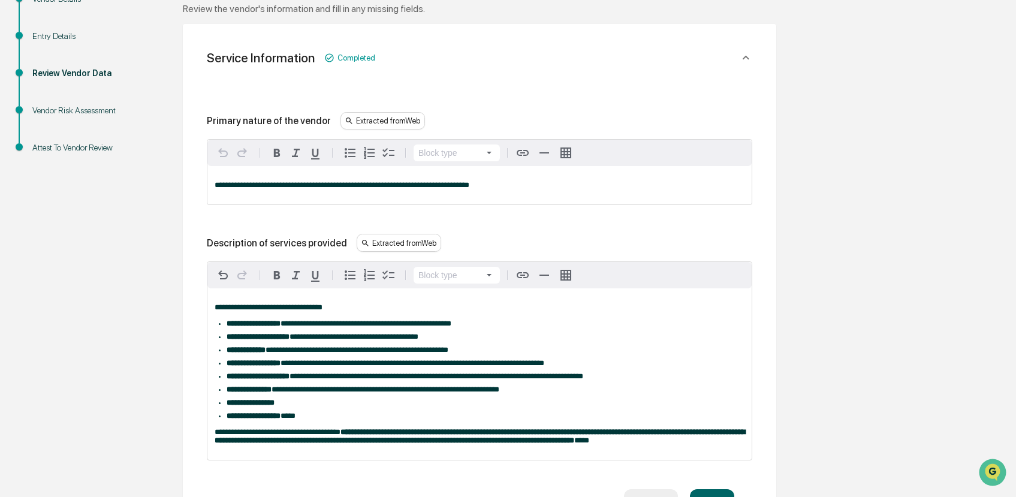
click at [524, 186] on p "**********" at bounding box center [480, 185] width 530 height 8
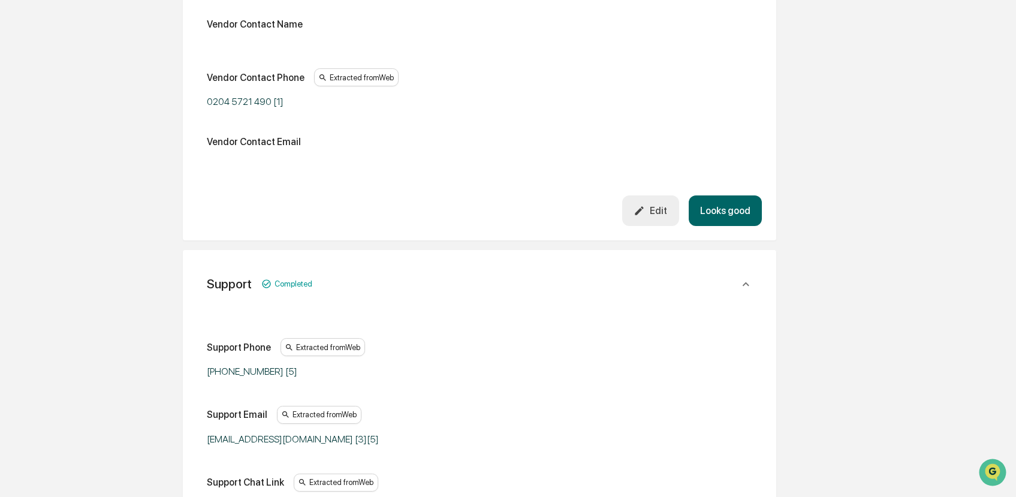
scroll to position [872, 0]
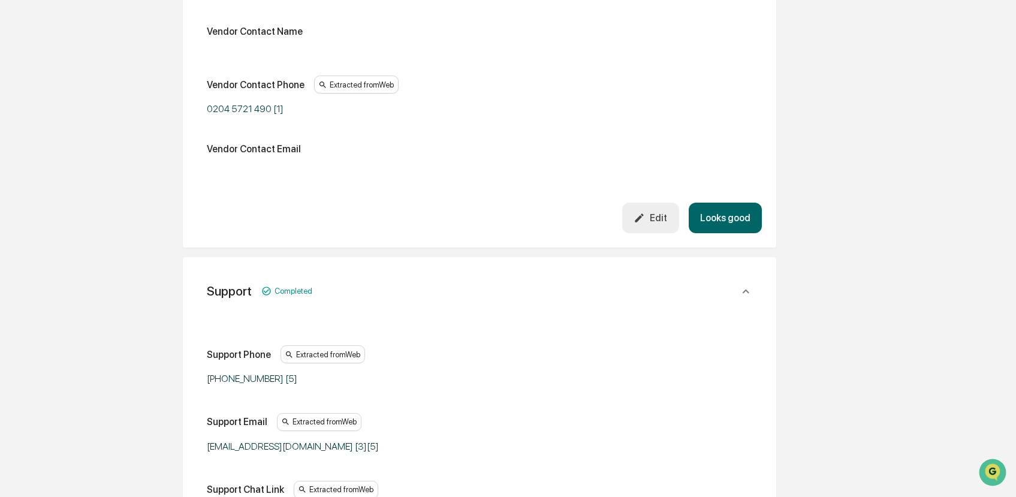
click at [650, 224] on div "Edit" at bounding box center [651, 217] width 34 height 11
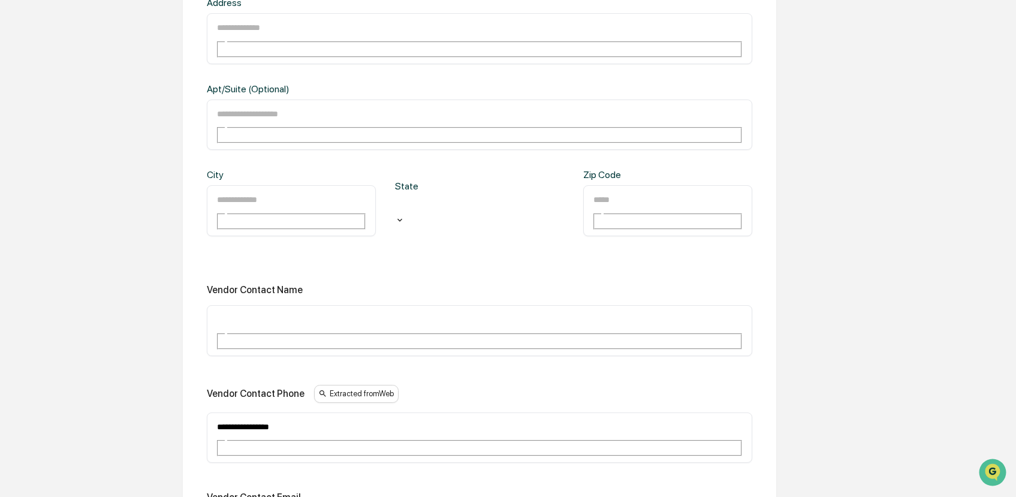
click at [221, 419] on input "**********" at bounding box center [259, 427] width 86 height 16
click at [252, 419] on input "**********" at bounding box center [259, 427] width 86 height 16
click at [256, 419] on input "**********" at bounding box center [259, 427] width 86 height 16
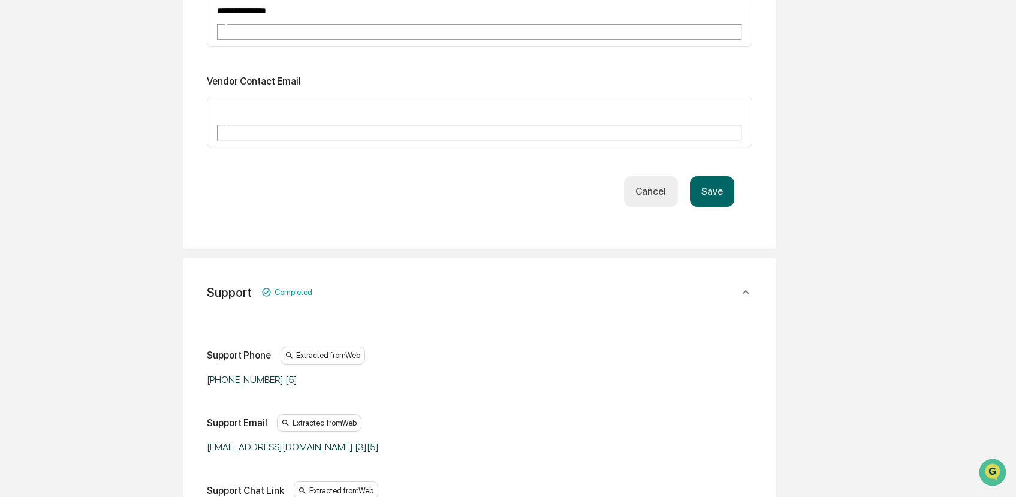
scroll to position [1288, 0]
type input "**********"
drag, startPoint x: 210, startPoint y: 237, endPoint x: 280, endPoint y: 235, distance: 69.6
click at [280, 375] on div "[PHONE_NUMBER] [5]" at bounding box center [357, 380] width 300 height 11
copy div "346) 800-7566"
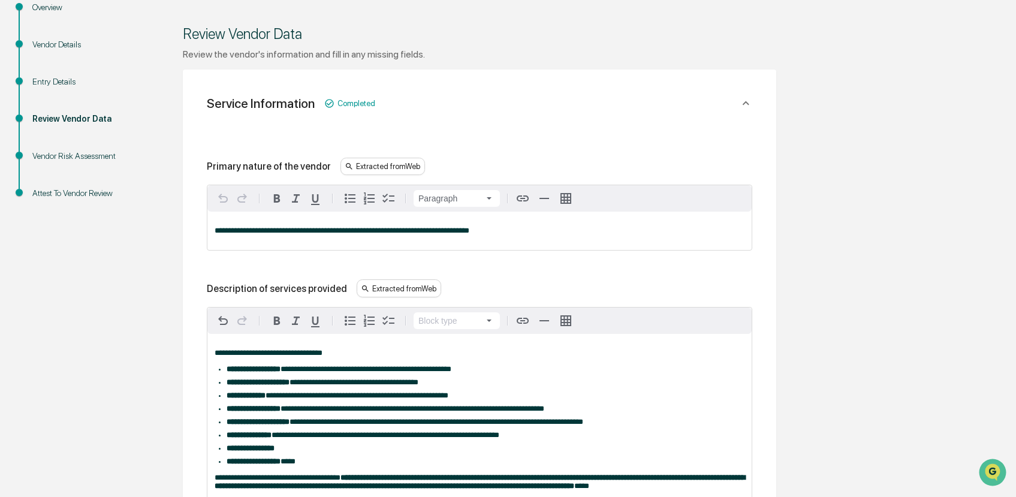
scroll to position [0, 0]
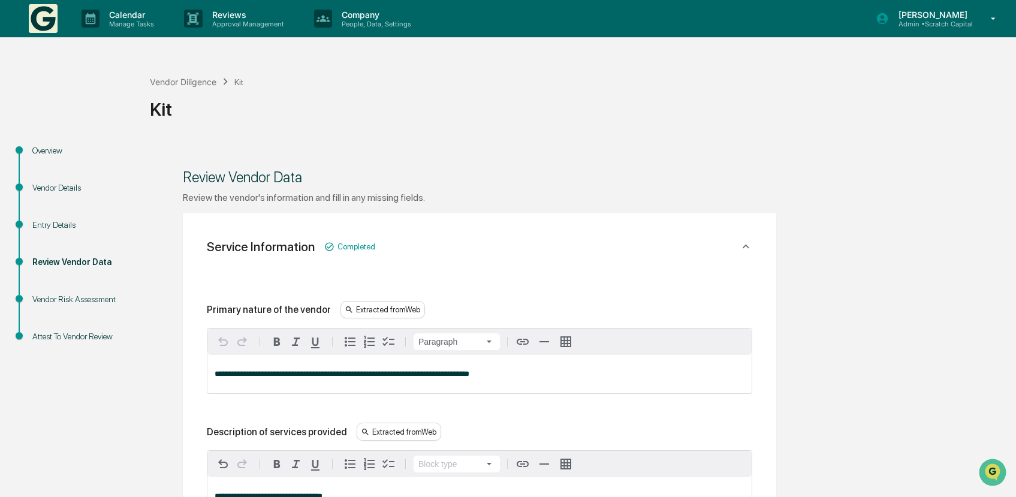
click at [46, 153] on div "Overview" at bounding box center [81, 150] width 98 height 13
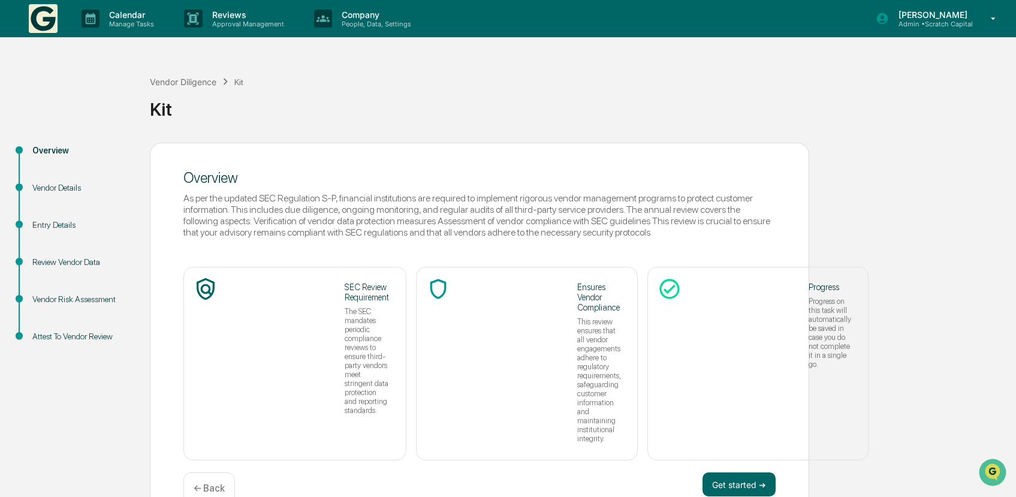
click at [64, 179] on div "Overview" at bounding box center [81, 164] width 117 height 37
click at [64, 184] on div "Vendor Details" at bounding box center [81, 188] width 98 height 13
click at [72, 188] on div "Vendor Details" at bounding box center [81, 188] width 98 height 13
click at [59, 192] on div "Vendor Details" at bounding box center [81, 188] width 98 height 13
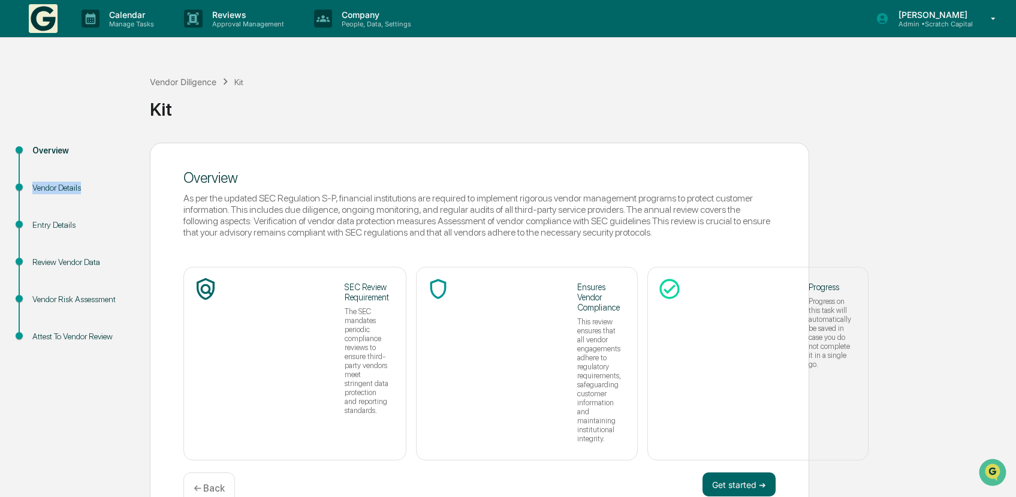
click at [59, 192] on div "Vendor Details" at bounding box center [81, 188] width 98 height 13
click at [757, 472] on button "Get started ➔" at bounding box center [739, 484] width 73 height 24
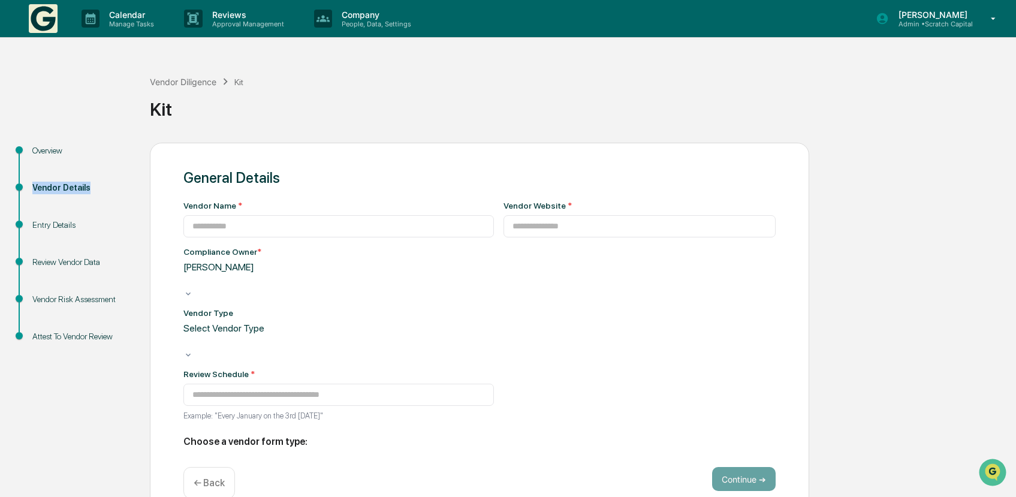
type input "***"
type input "**********"
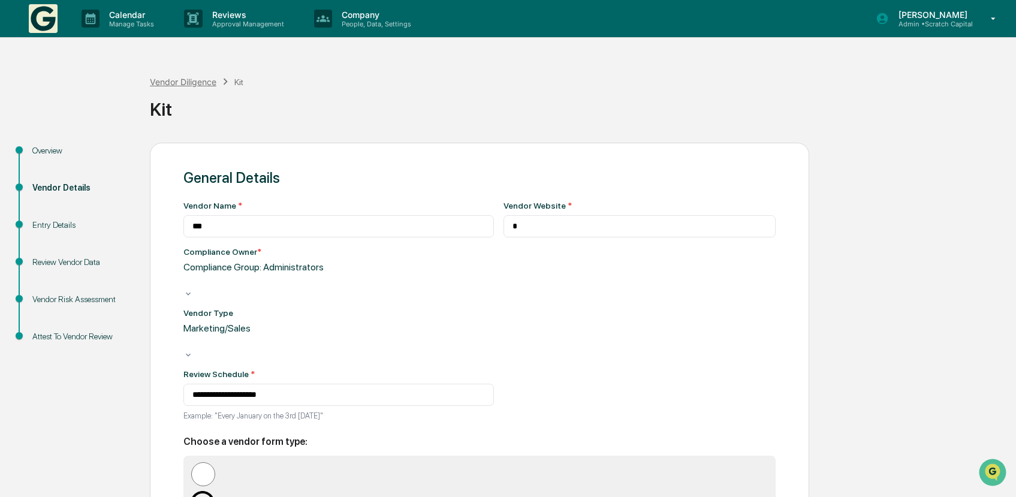
click at [213, 83] on div "Vendor Diligence" at bounding box center [183, 82] width 67 height 10
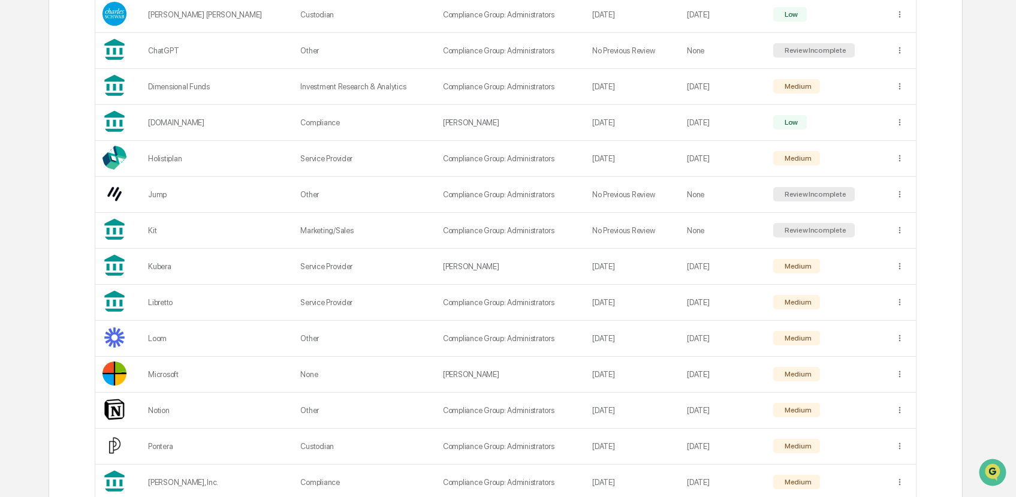
scroll to position [365, 0]
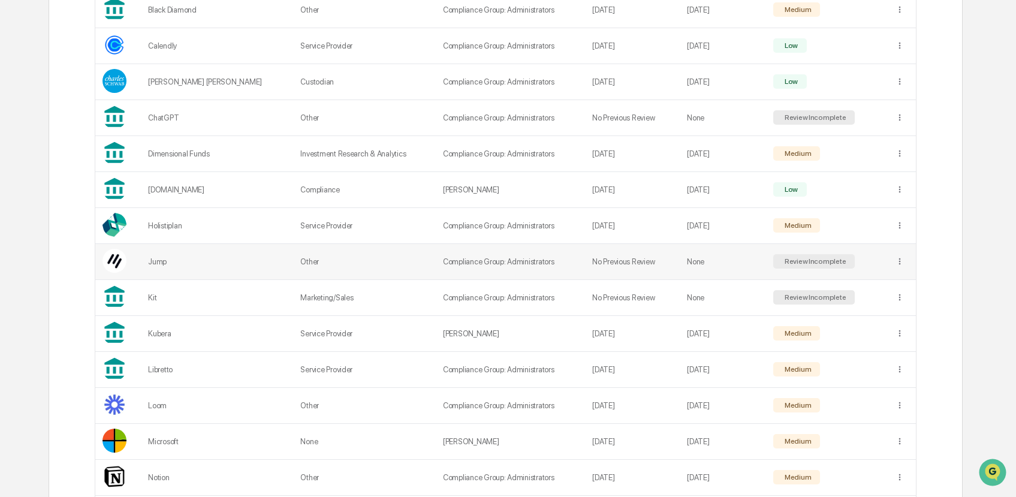
click at [335, 262] on td "Other" at bounding box center [364, 262] width 143 height 36
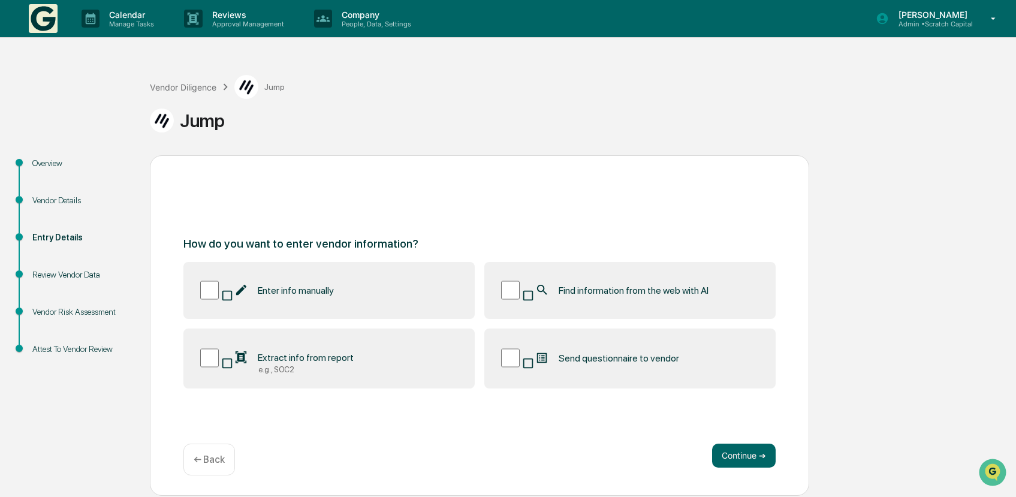
click at [669, 306] on label "Find information from the web with AI" at bounding box center [629, 290] width 291 height 57
click at [730, 451] on button "Continue ➔" at bounding box center [744, 456] width 64 height 24
